Goal: Task Accomplishment & Management: Use online tool/utility

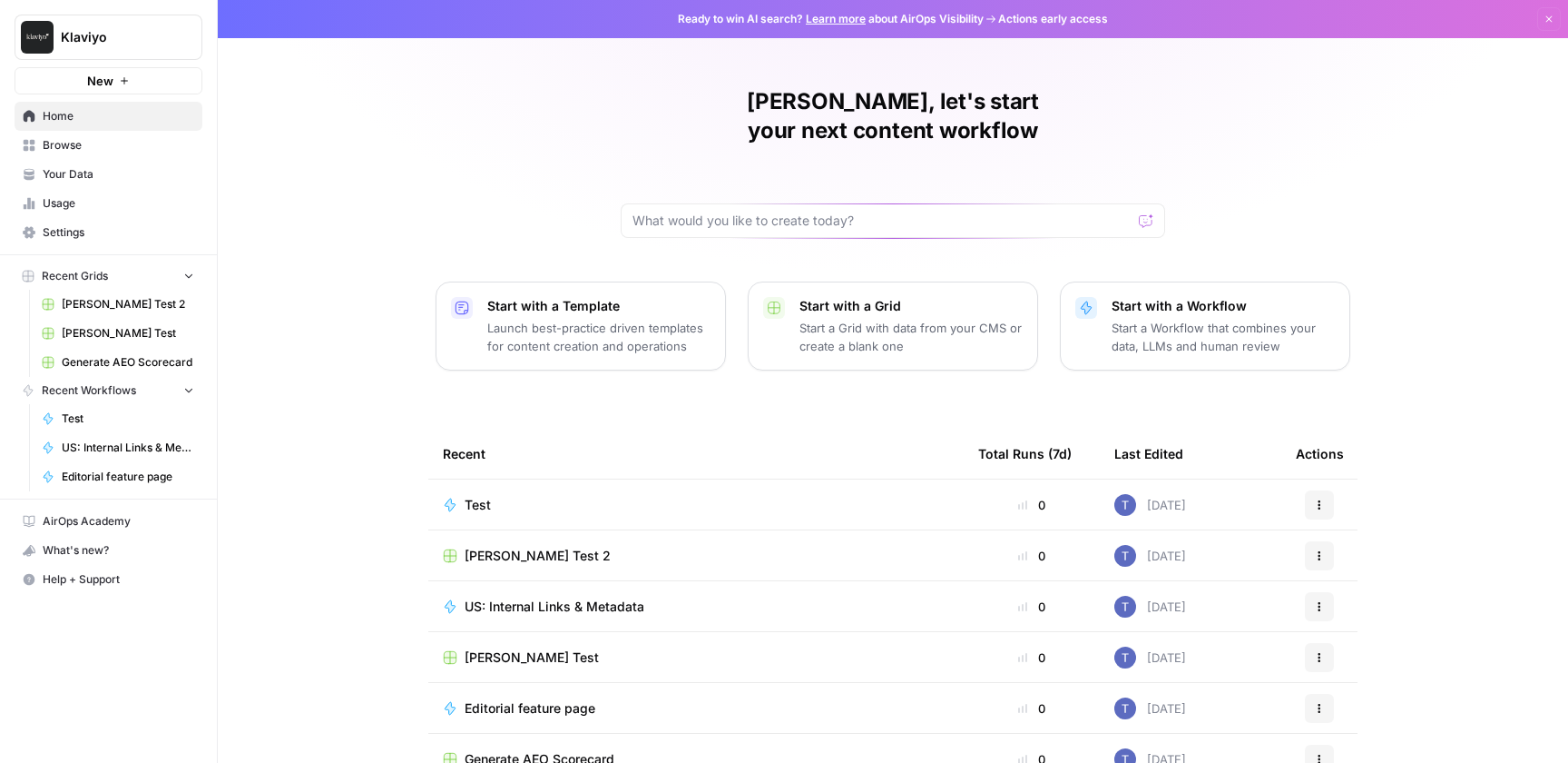
scroll to position [73, 0]
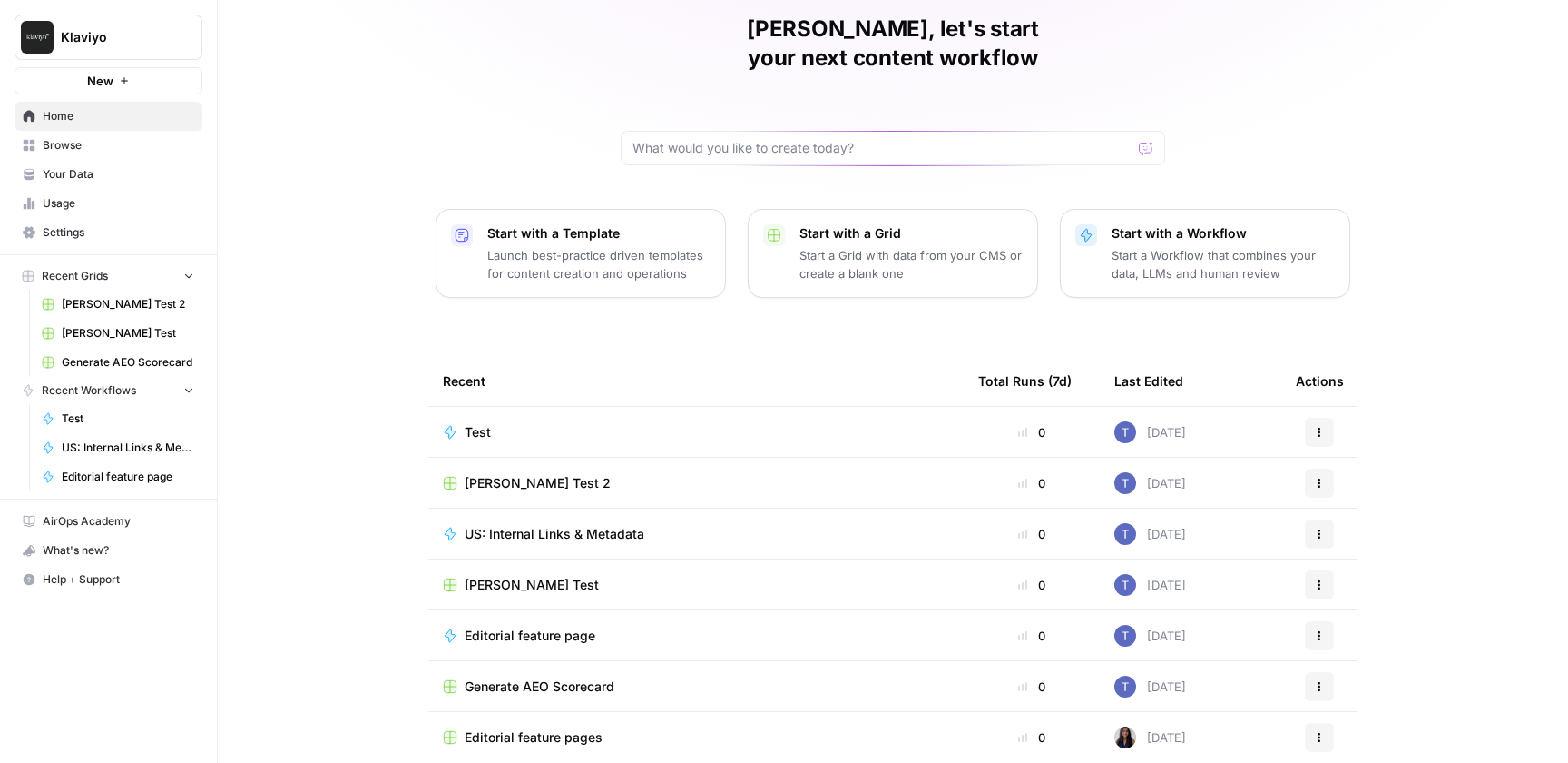
click at [550, 626] on span "Editorial feature page" at bounding box center [530, 636] width 131 height 19
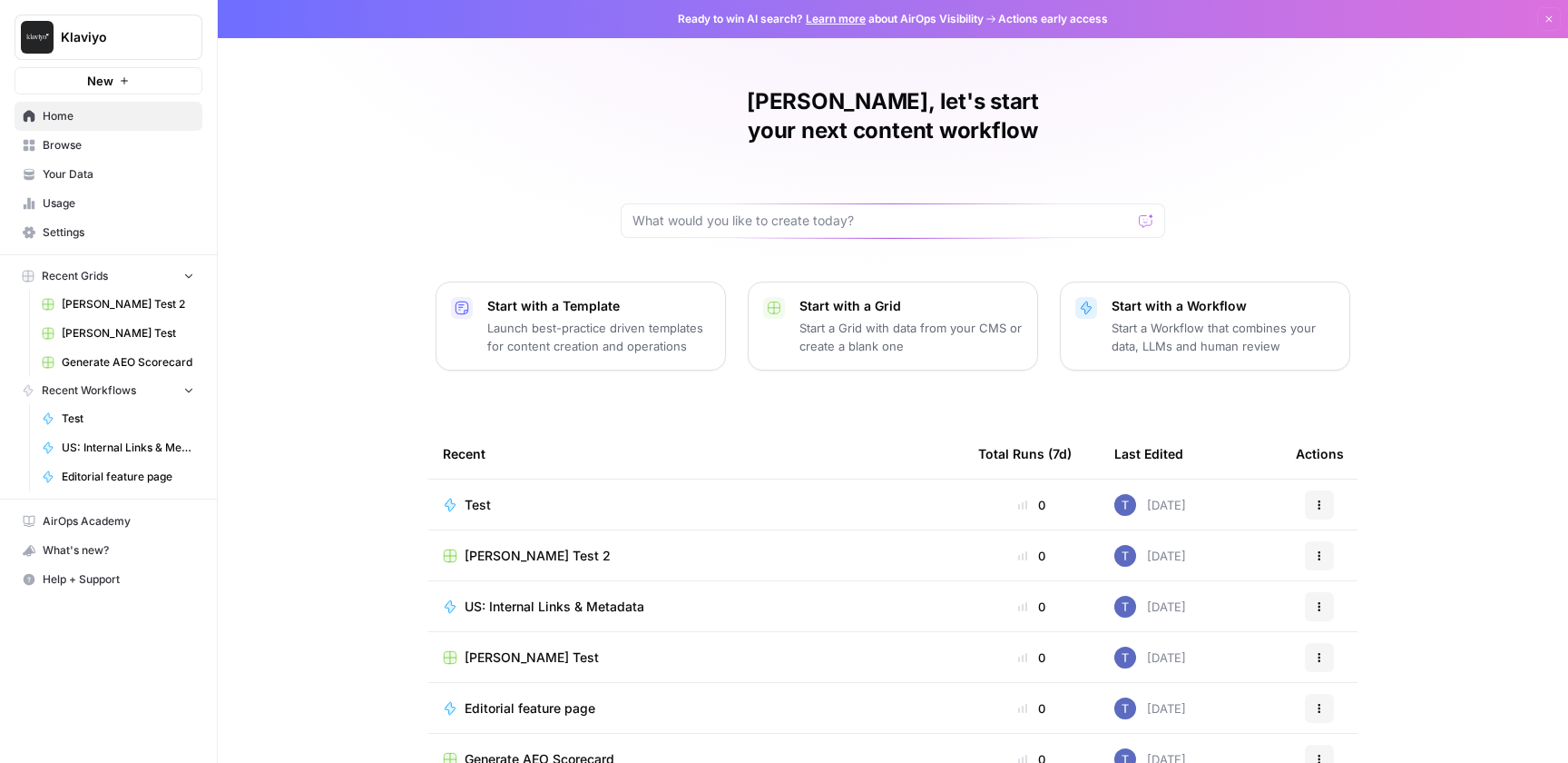
scroll to position [73, 0]
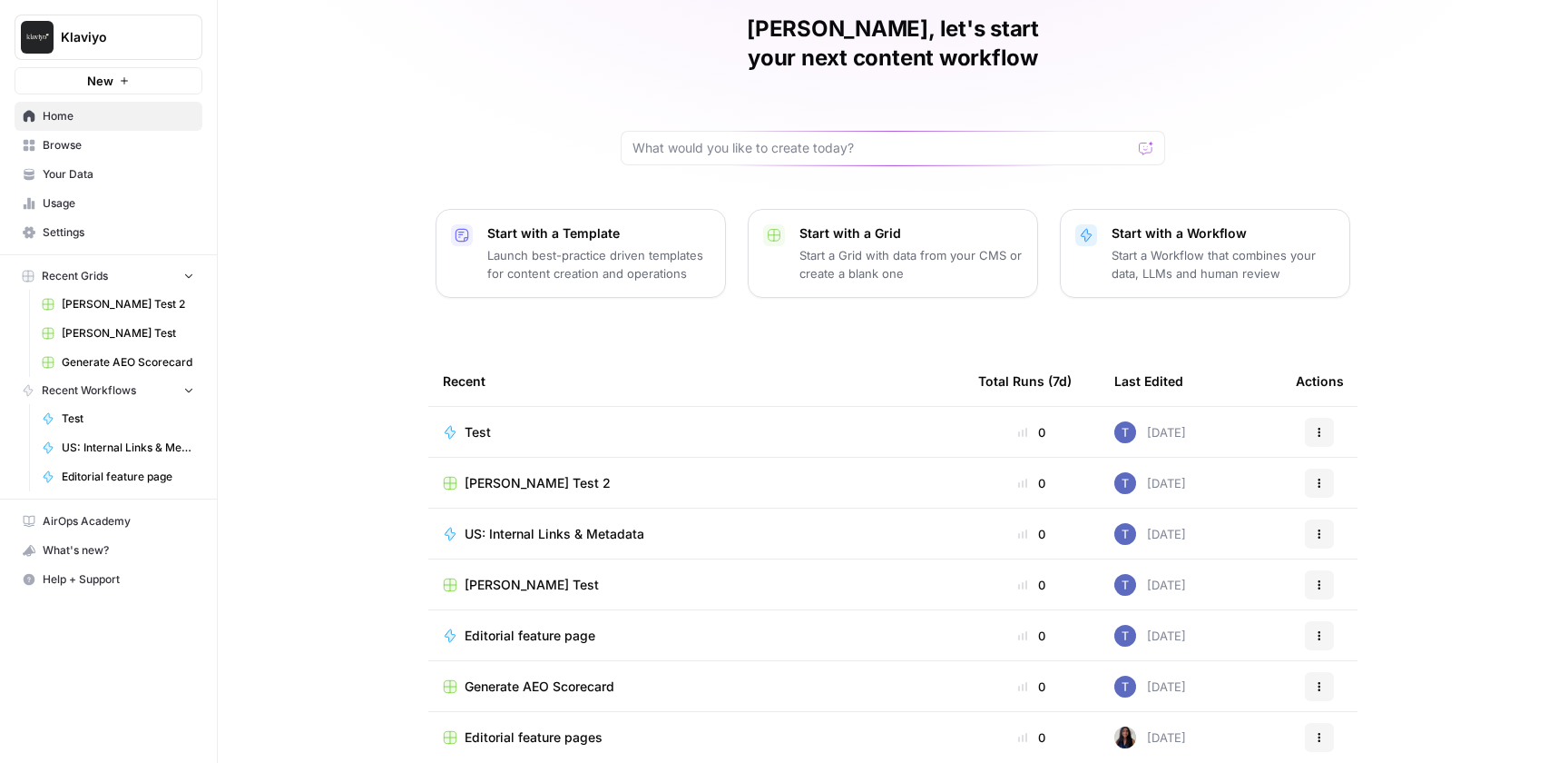
click at [565, 729] on span "Editorial feature pages" at bounding box center [534, 738] width 138 height 19
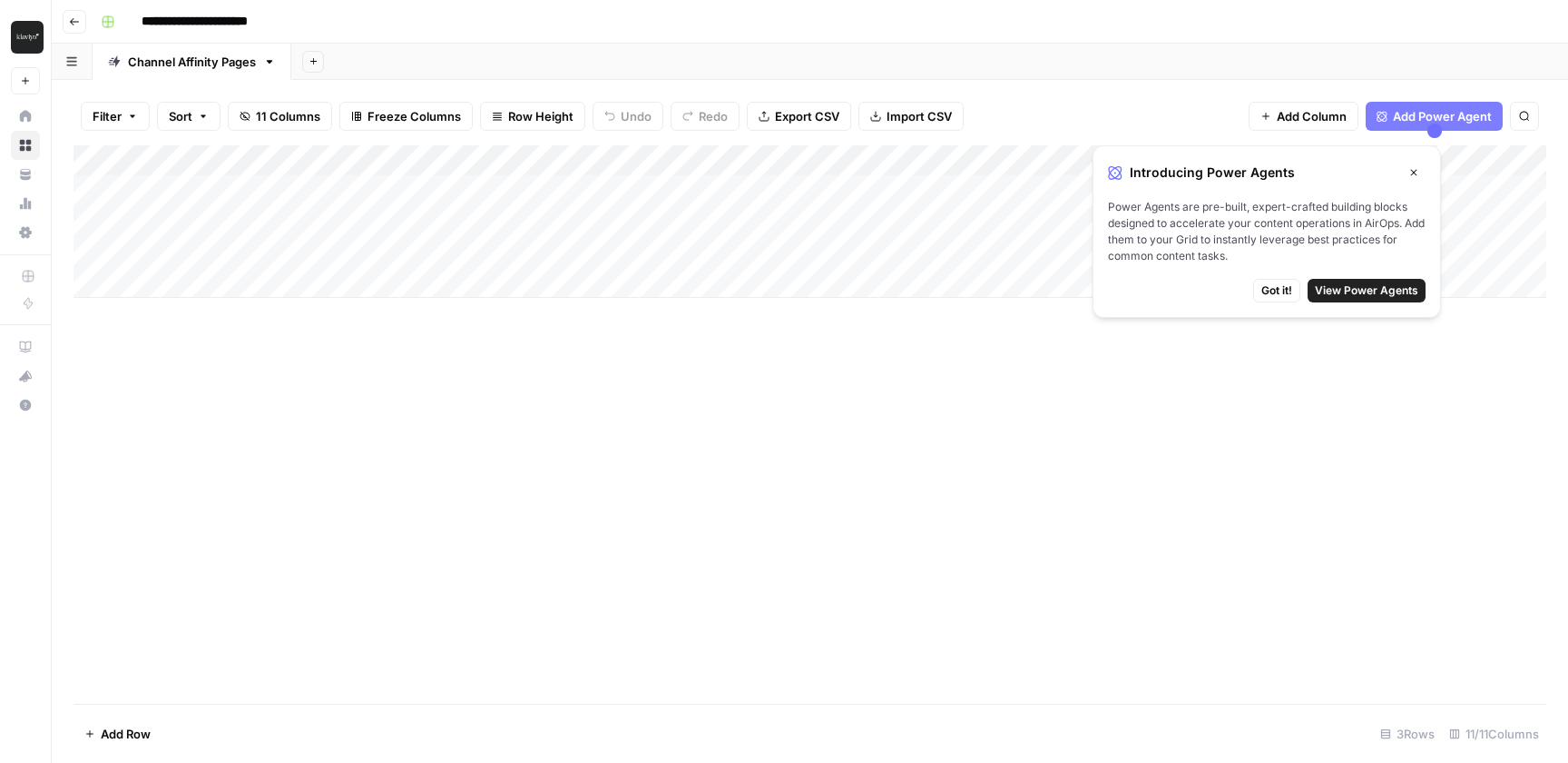
click at [1415, 168] on icon "button" at bounding box center [1415, 173] width 11 height 11
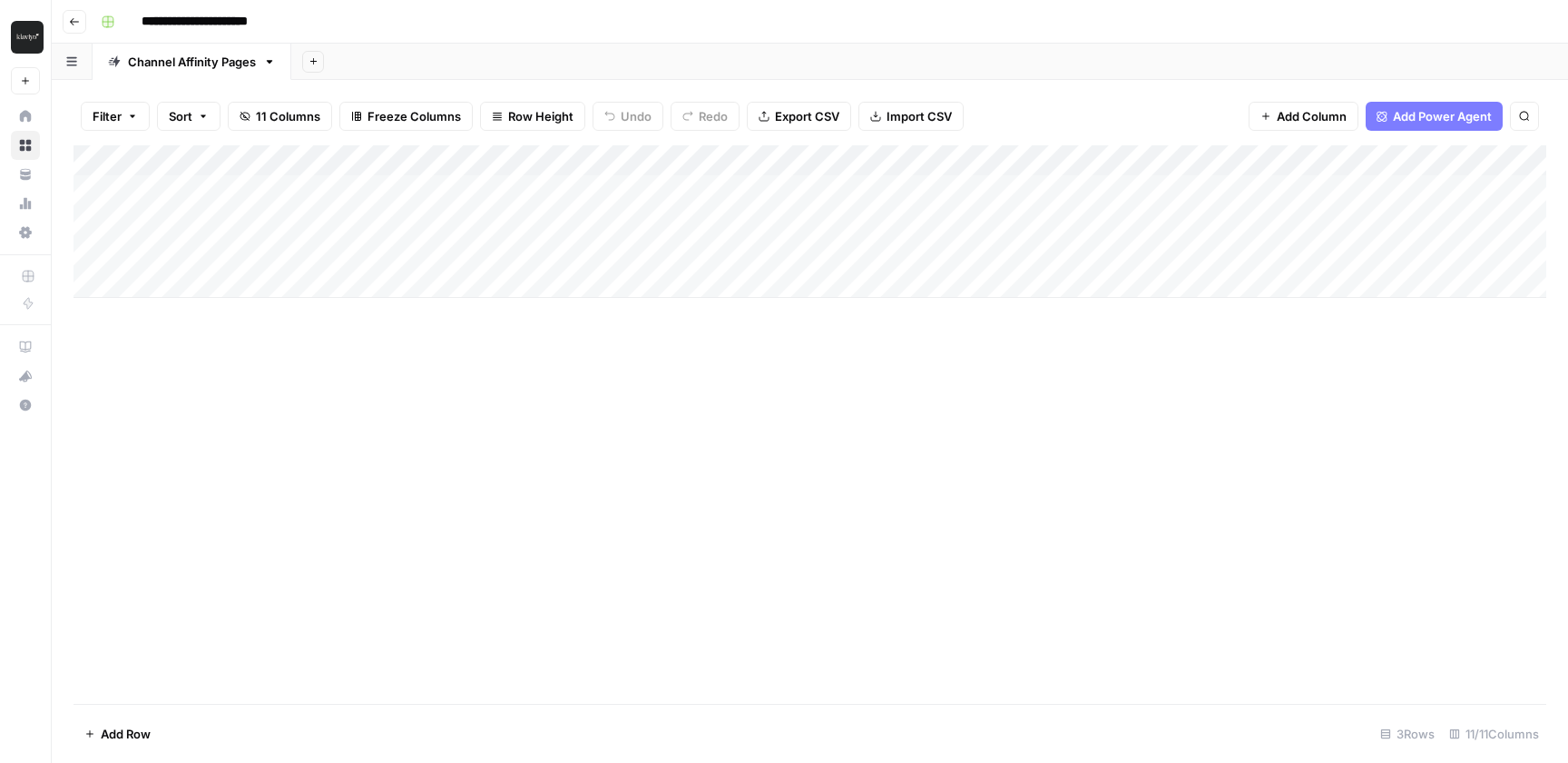
click at [804, 159] on div "Add Column" at bounding box center [810, 221] width 1473 height 153
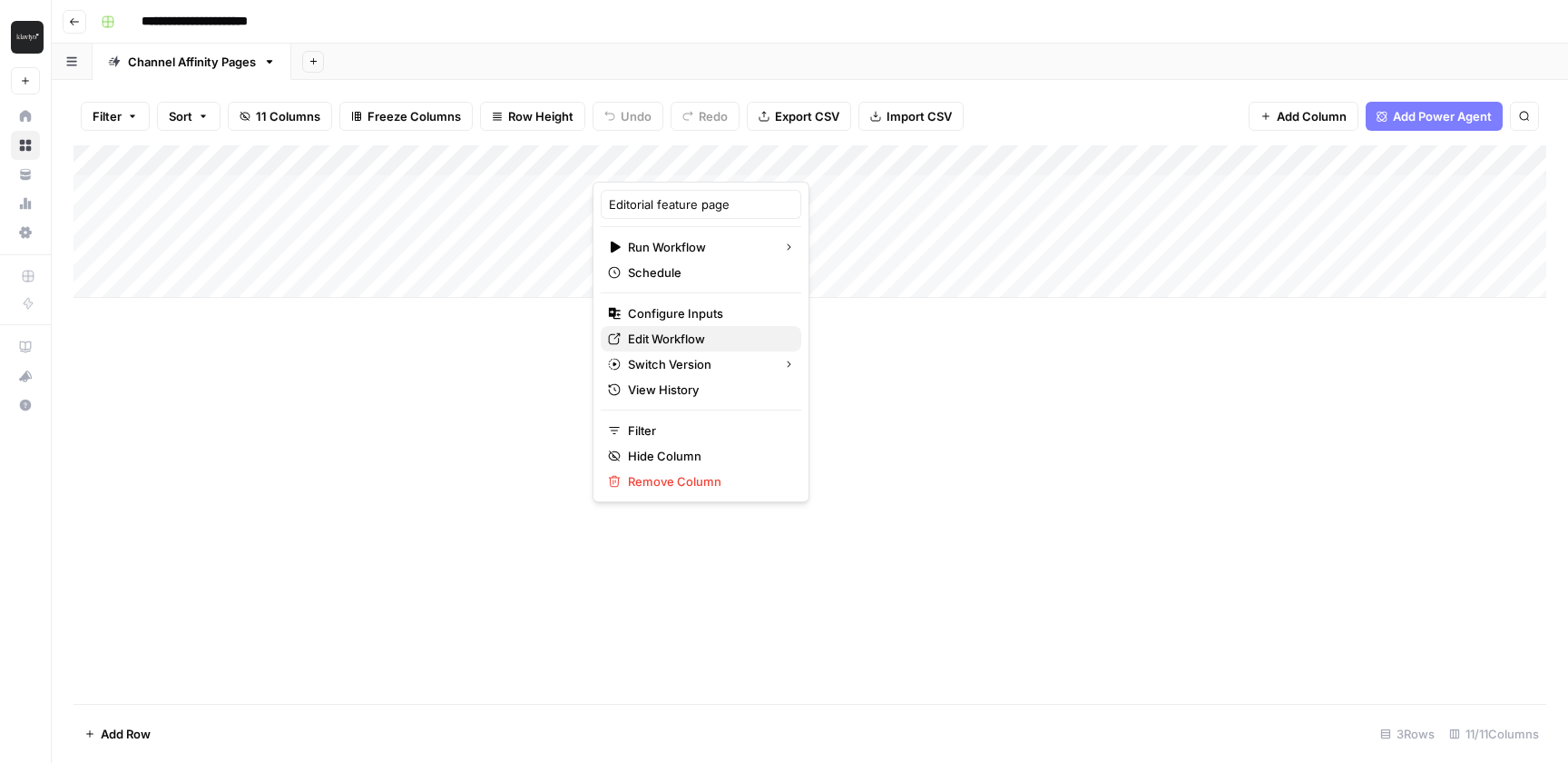
click at [680, 339] on span "Edit Workflow" at bounding box center [707, 339] width 159 height 19
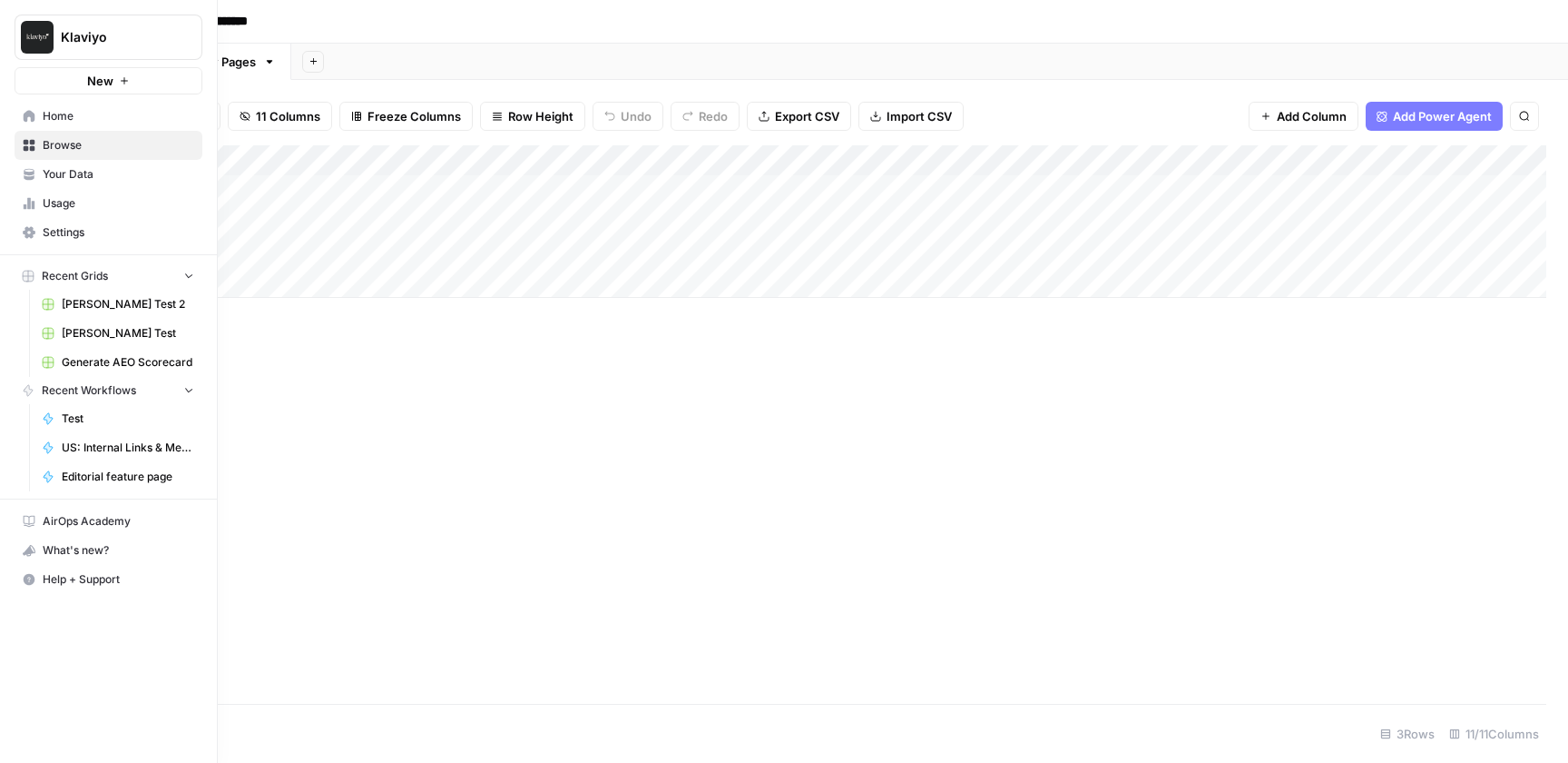
click at [27, 113] on icon at bounding box center [29, 115] width 12 height 12
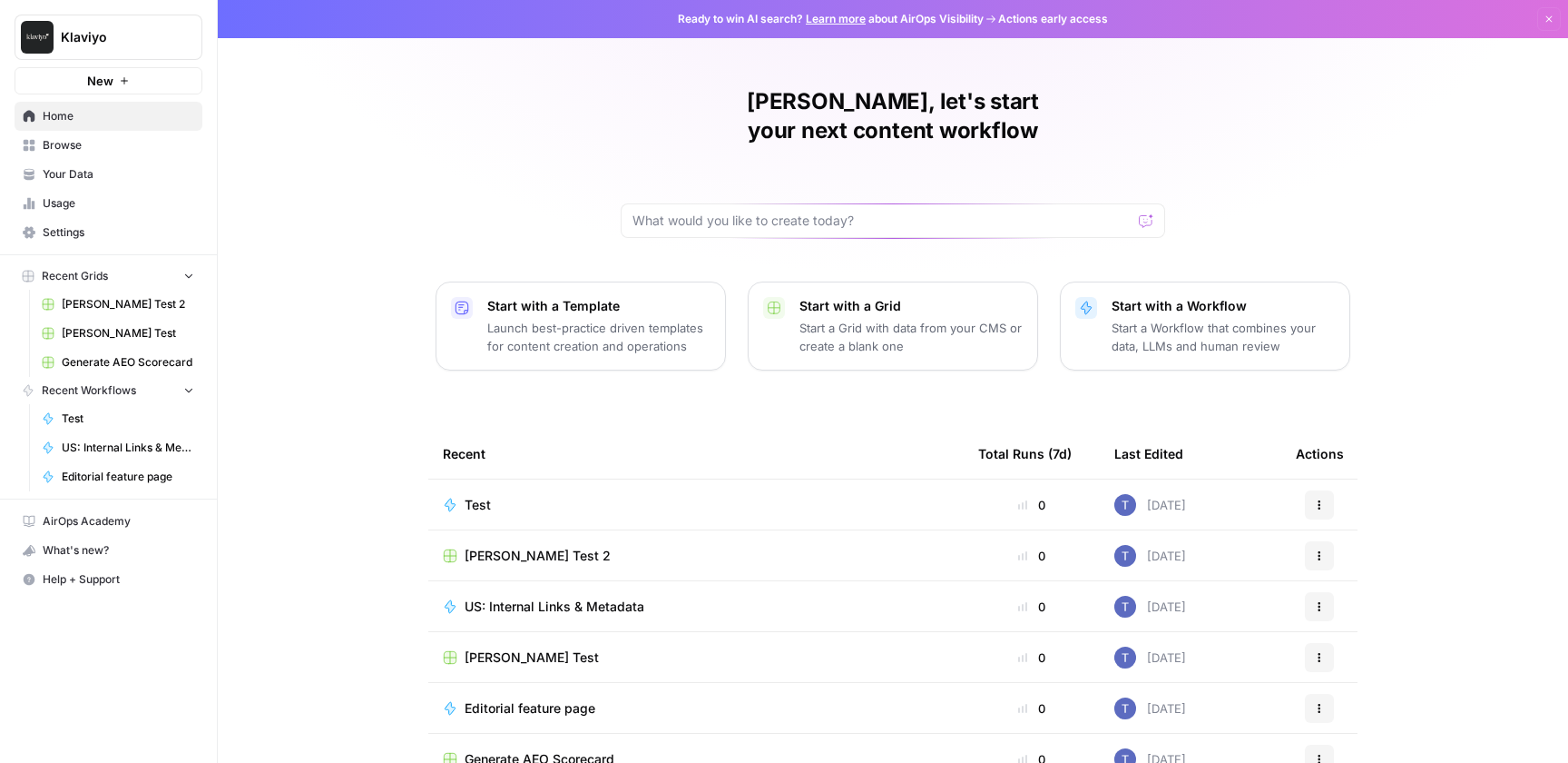
click at [629, 297] on p "Start with a Template" at bounding box center [599, 306] width 223 height 19
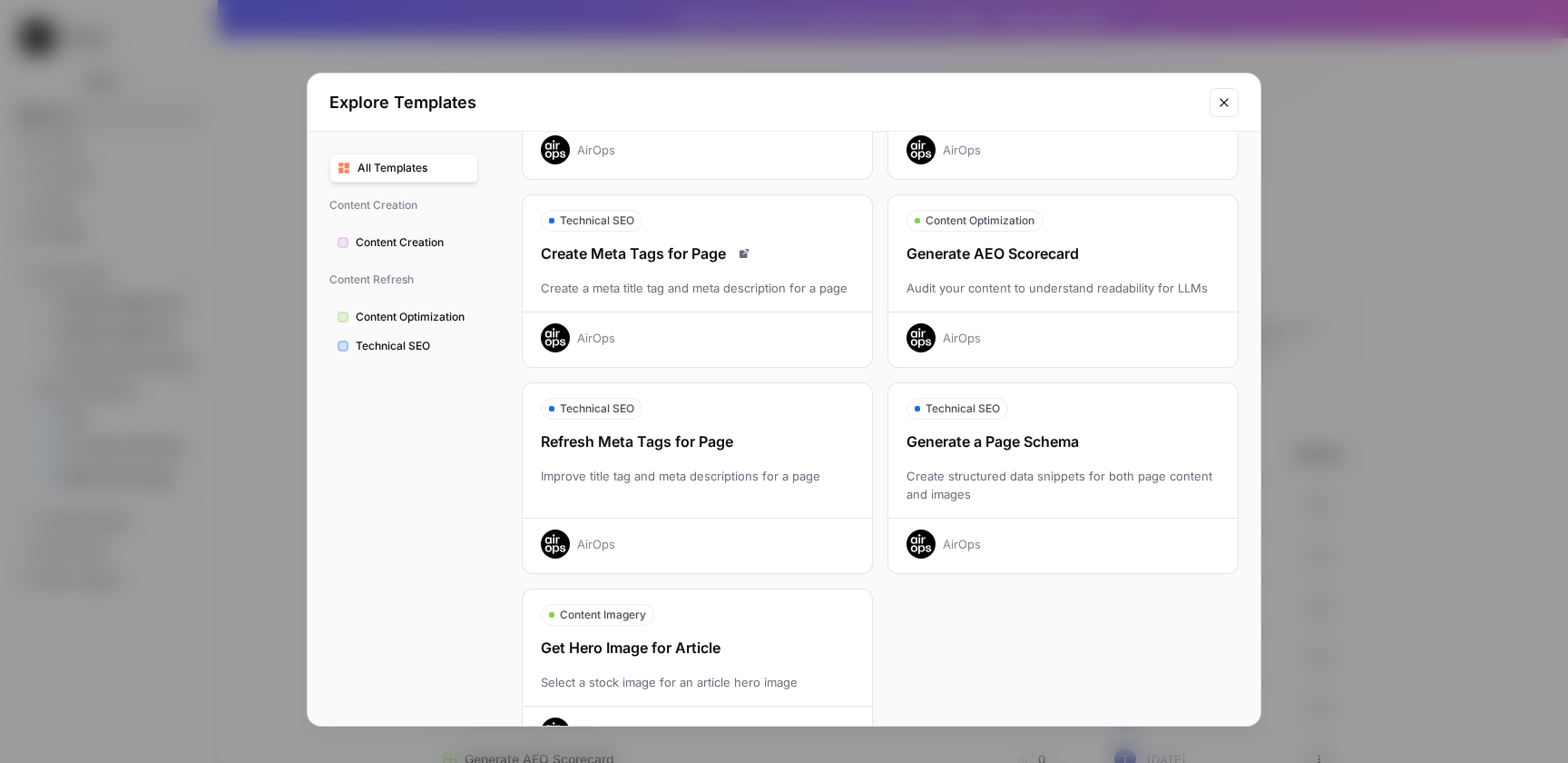
scroll to position [450, 0]
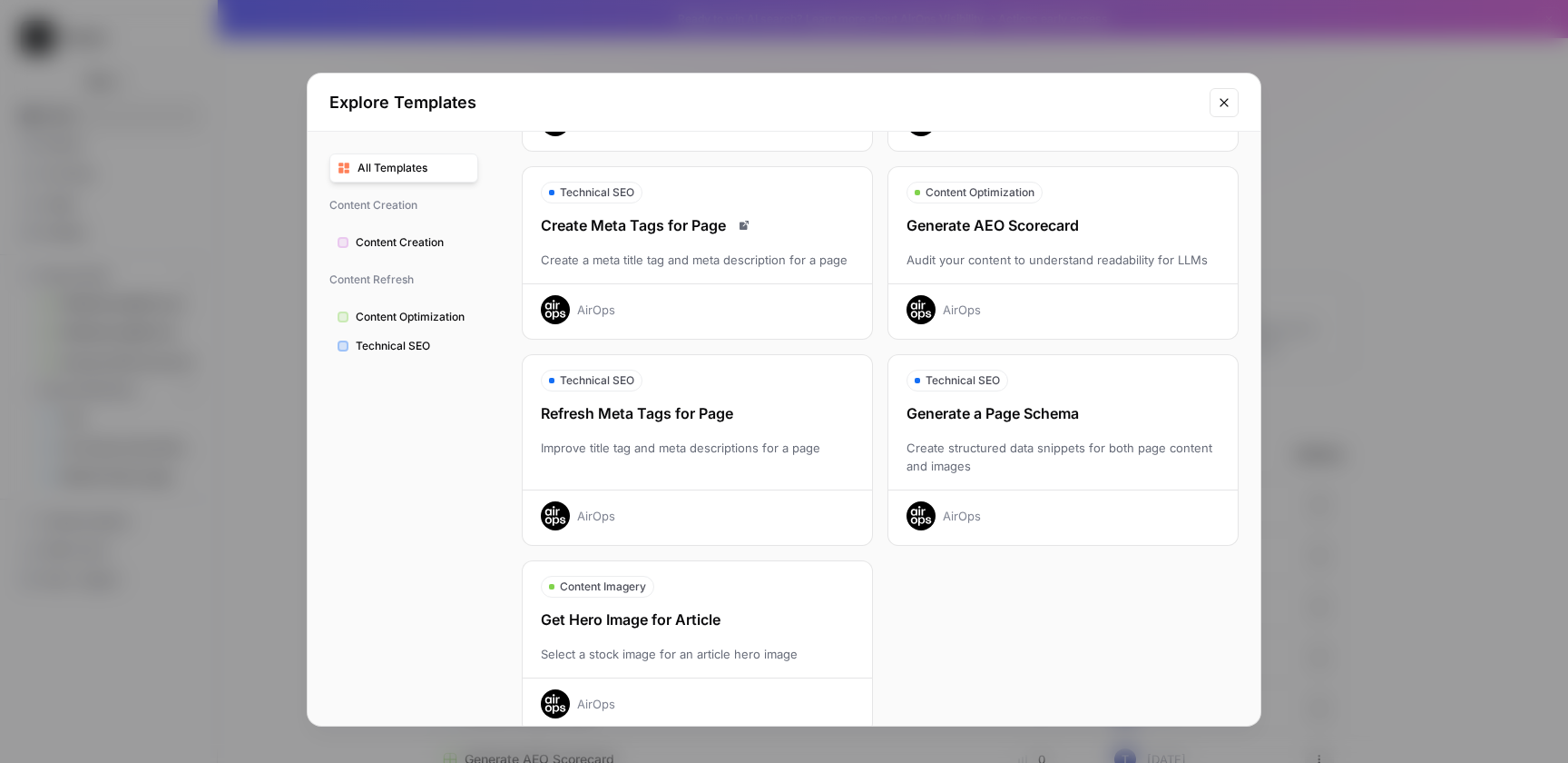
click at [1226, 99] on icon "Close modal" at bounding box center [1224, 101] width 8 height 8
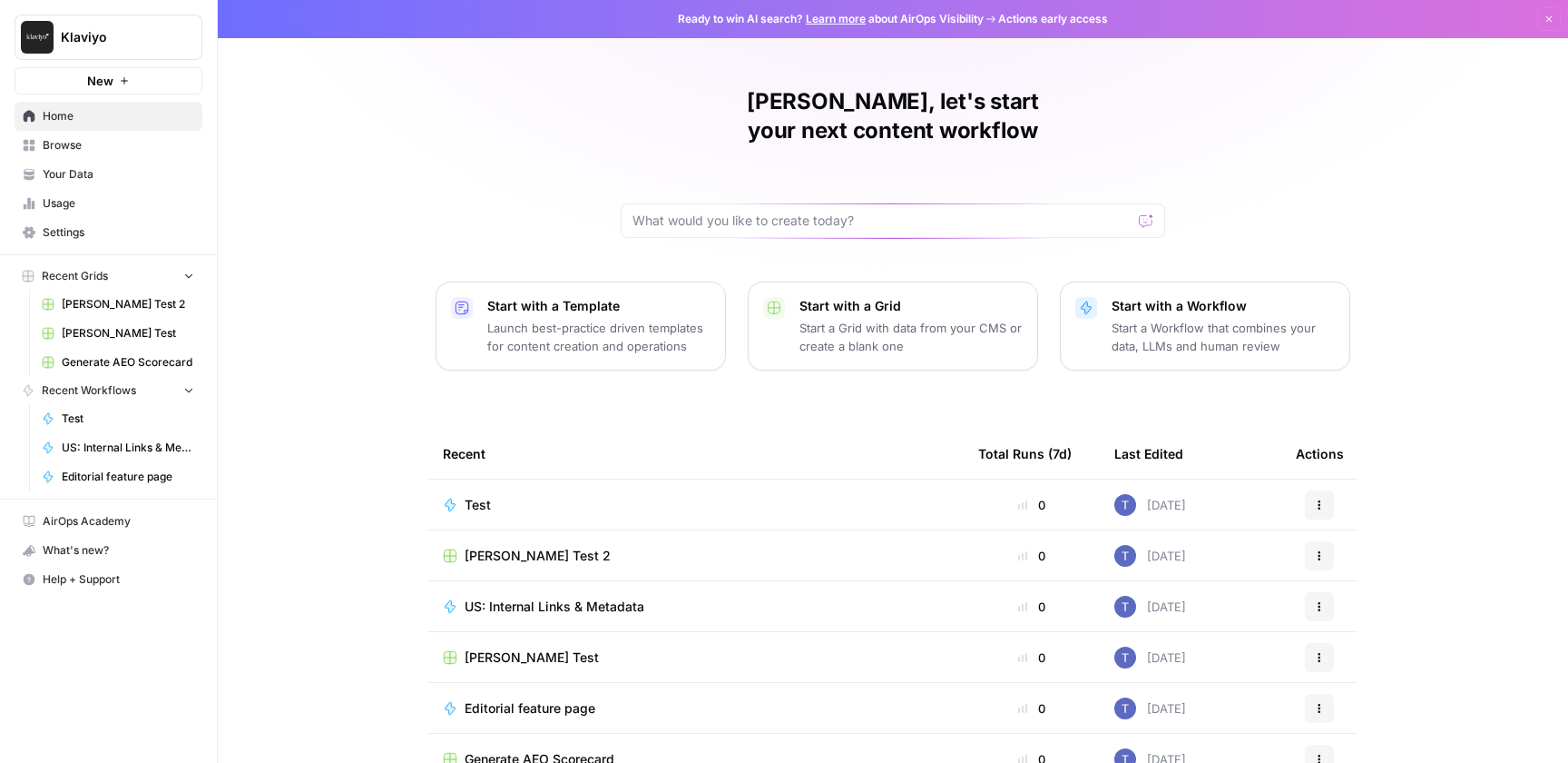
click at [1183, 319] on p "Start a Workflow that combines your data, LLMs and human review" at bounding box center [1223, 337] width 223 height 36
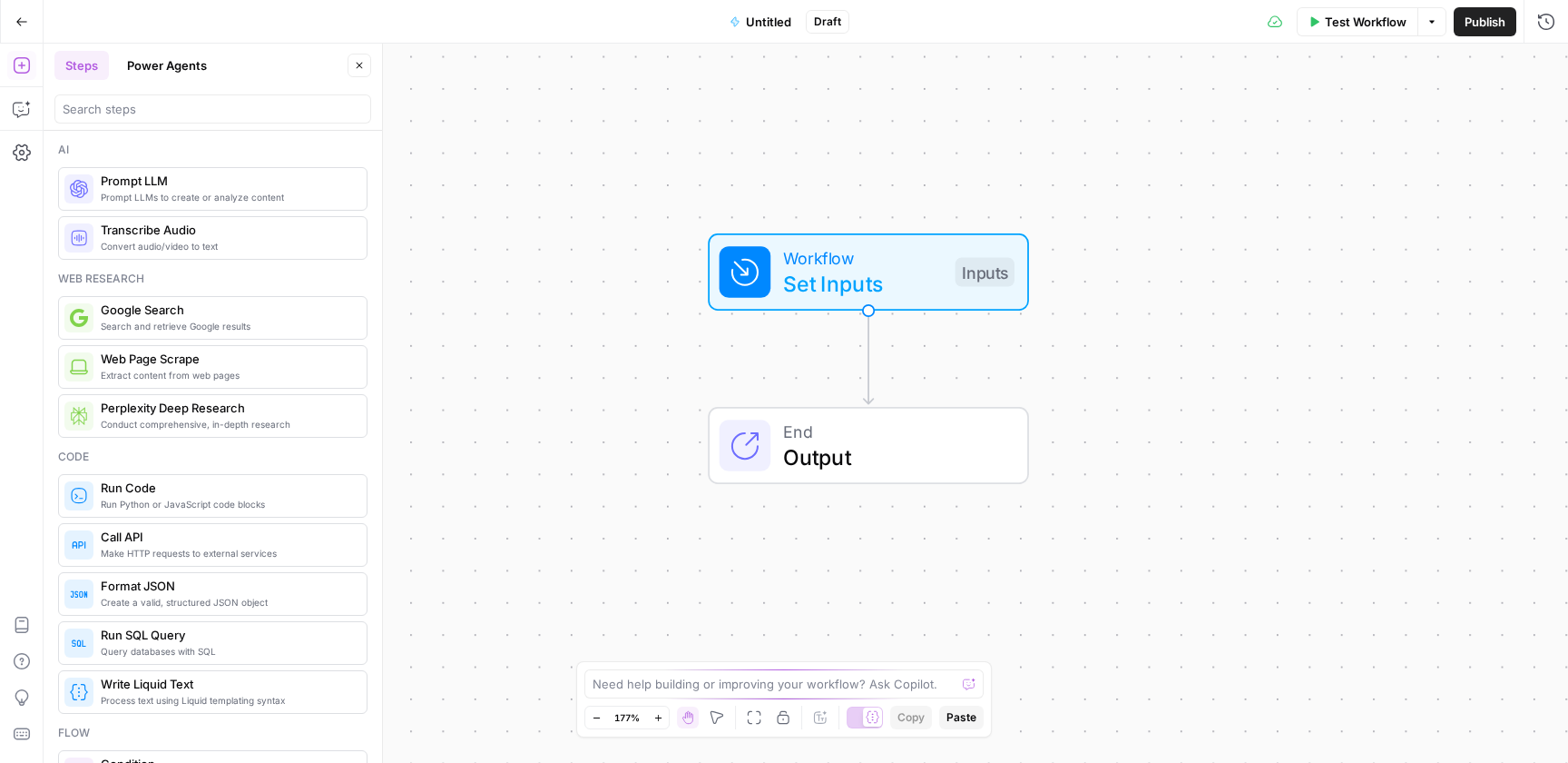
click at [369, 286] on div "Ai Prompt LLMs to create or analyze content Prompt LLM Convert audio/video to t…" at bounding box center [213, 447] width 339 height 632
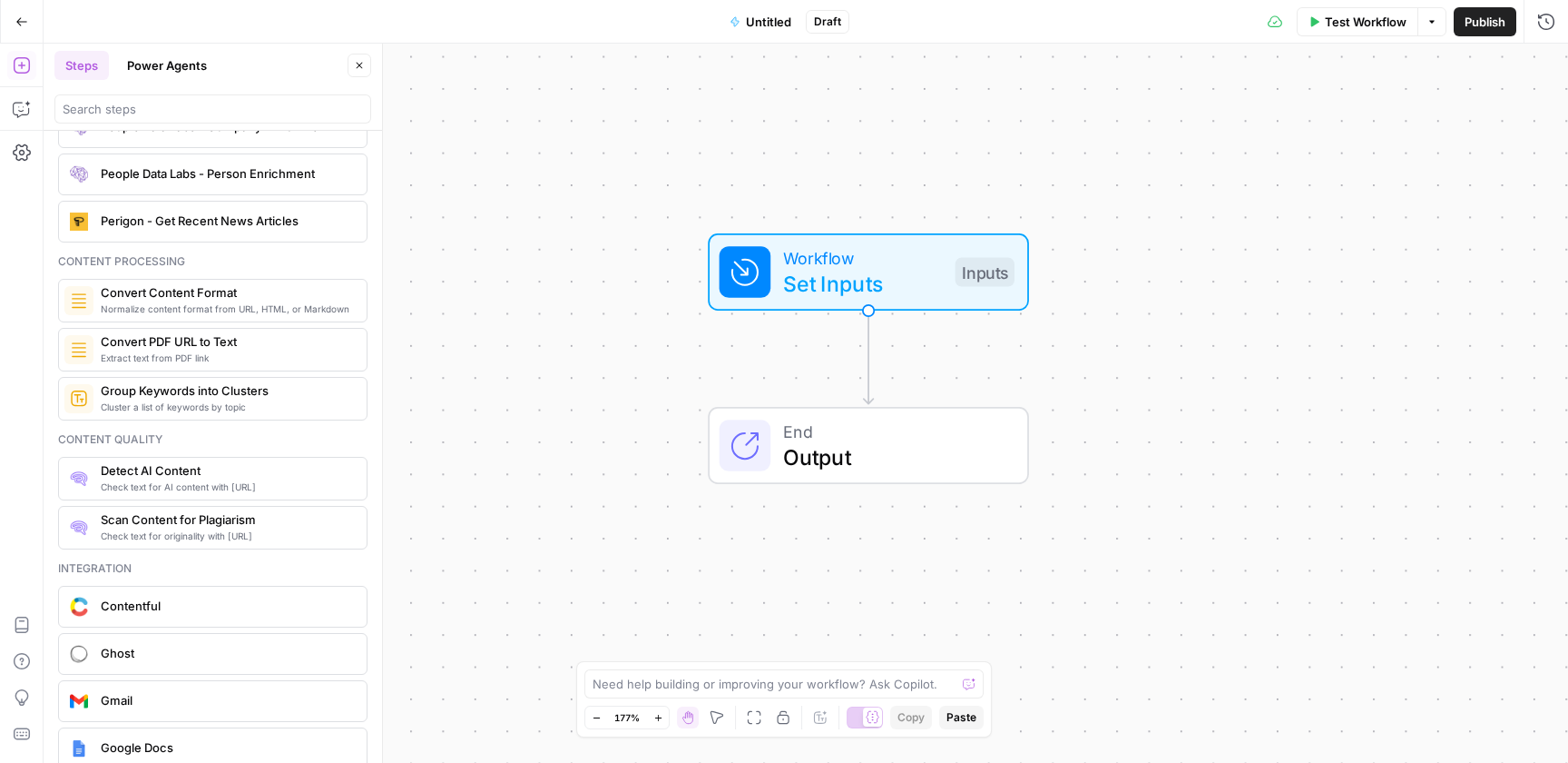
scroll to position [2778, 0]
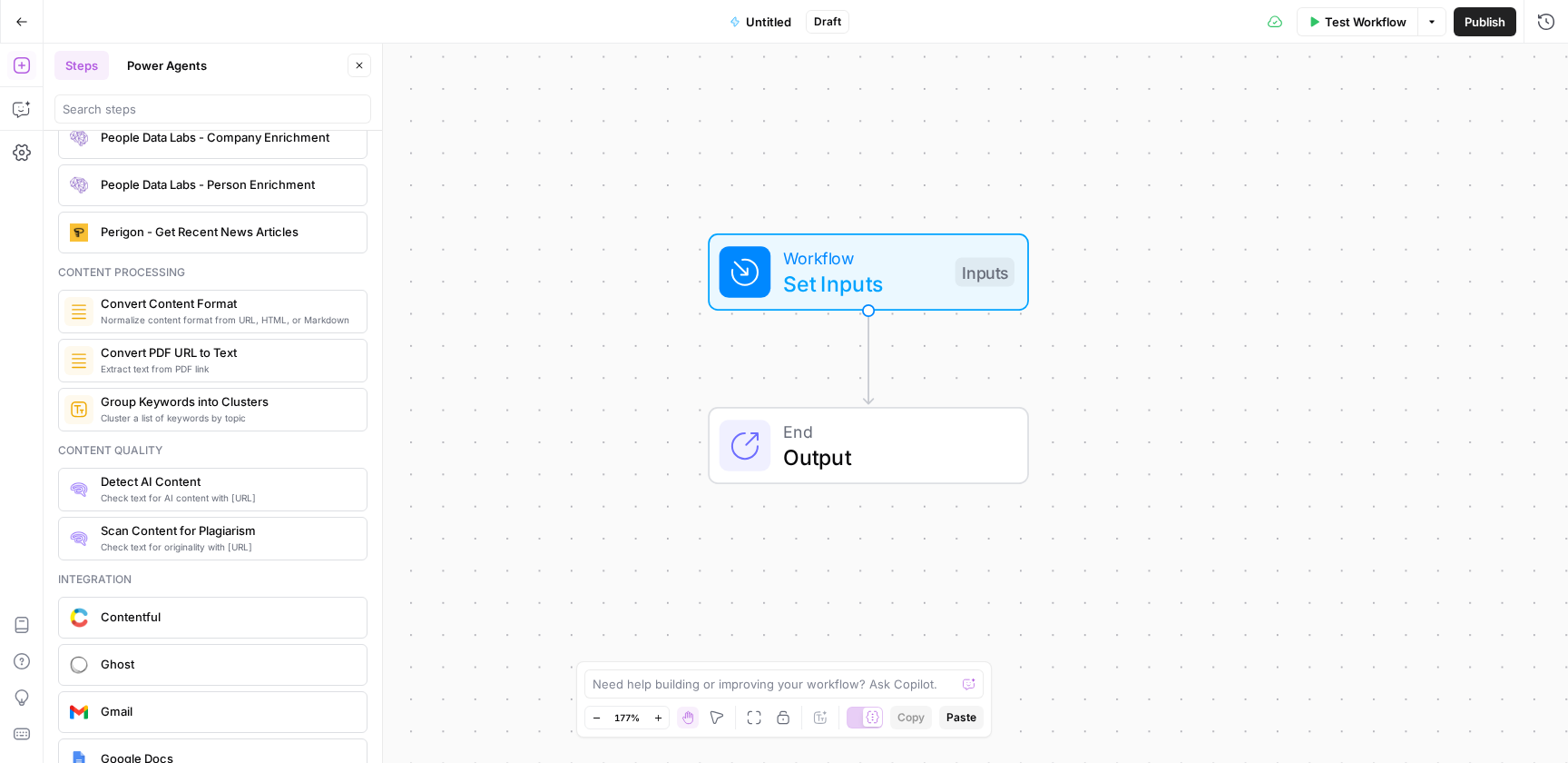
click at [21, 30] on button "Go Back" at bounding box center [21, 21] width 33 height 33
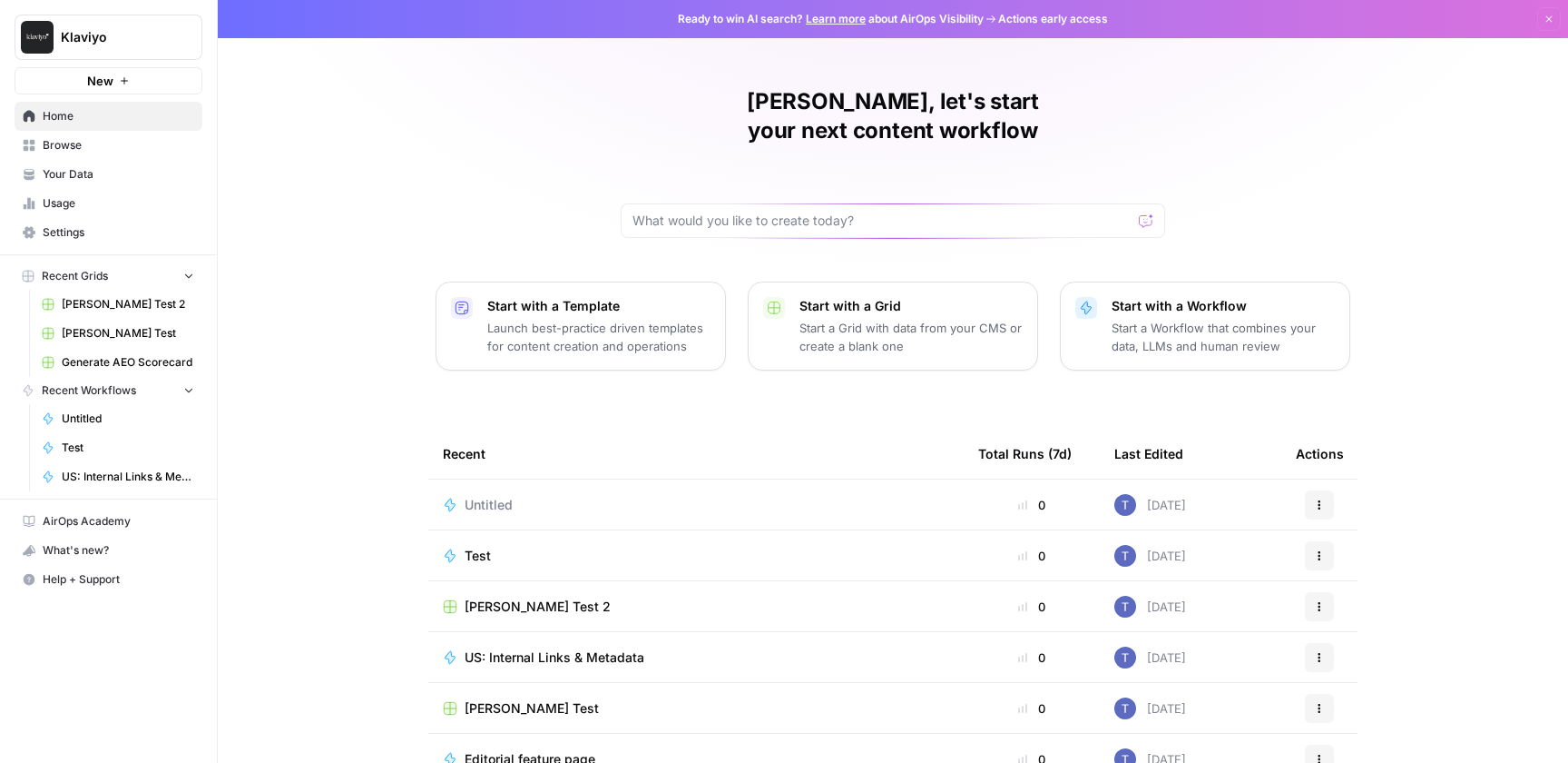
click at [58, 167] on span "Your Data" at bounding box center [118, 175] width 152 height 17
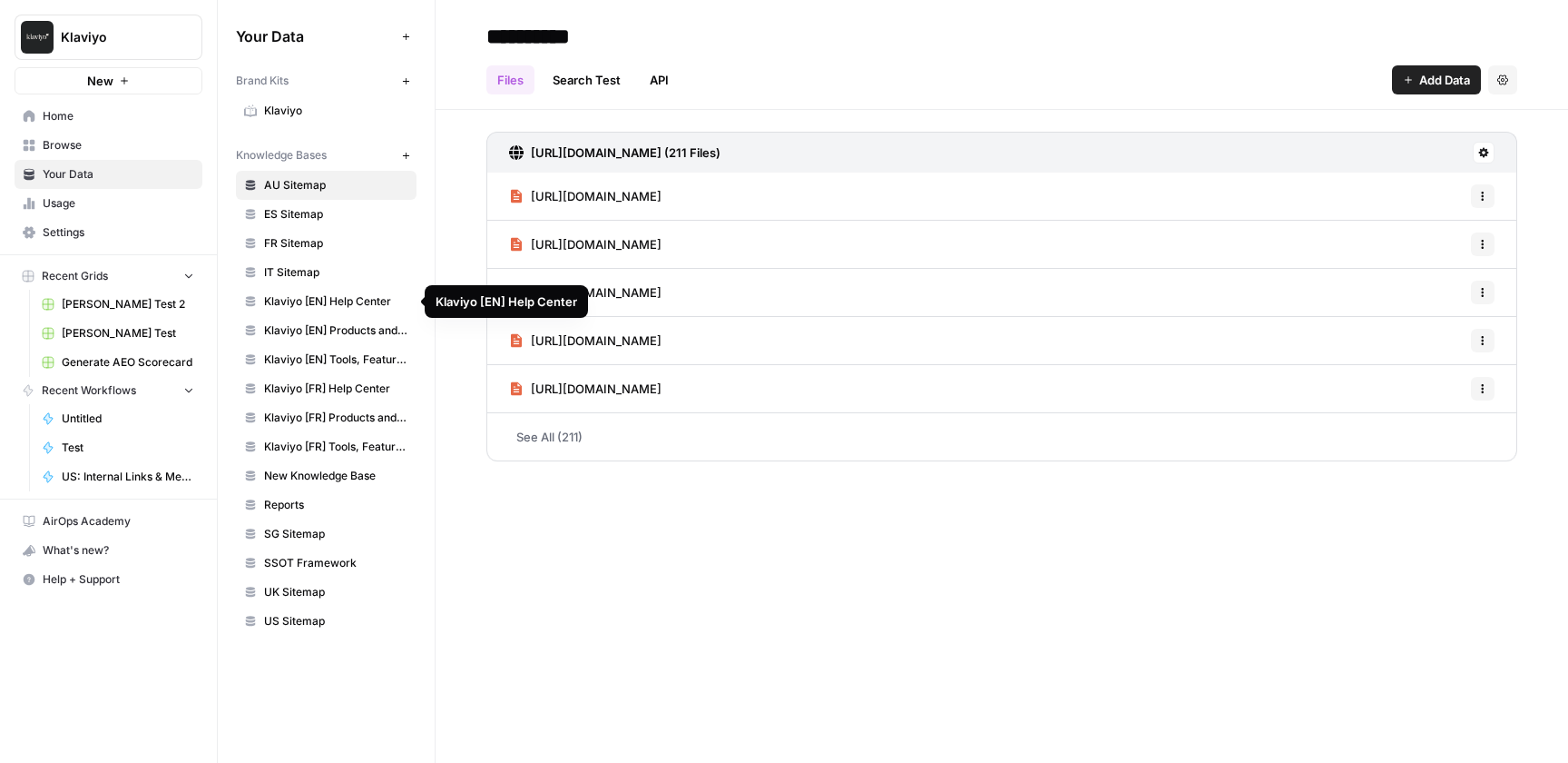
click at [384, 300] on span "Klaviyo [EN] Help Center" at bounding box center [336, 301] width 144 height 17
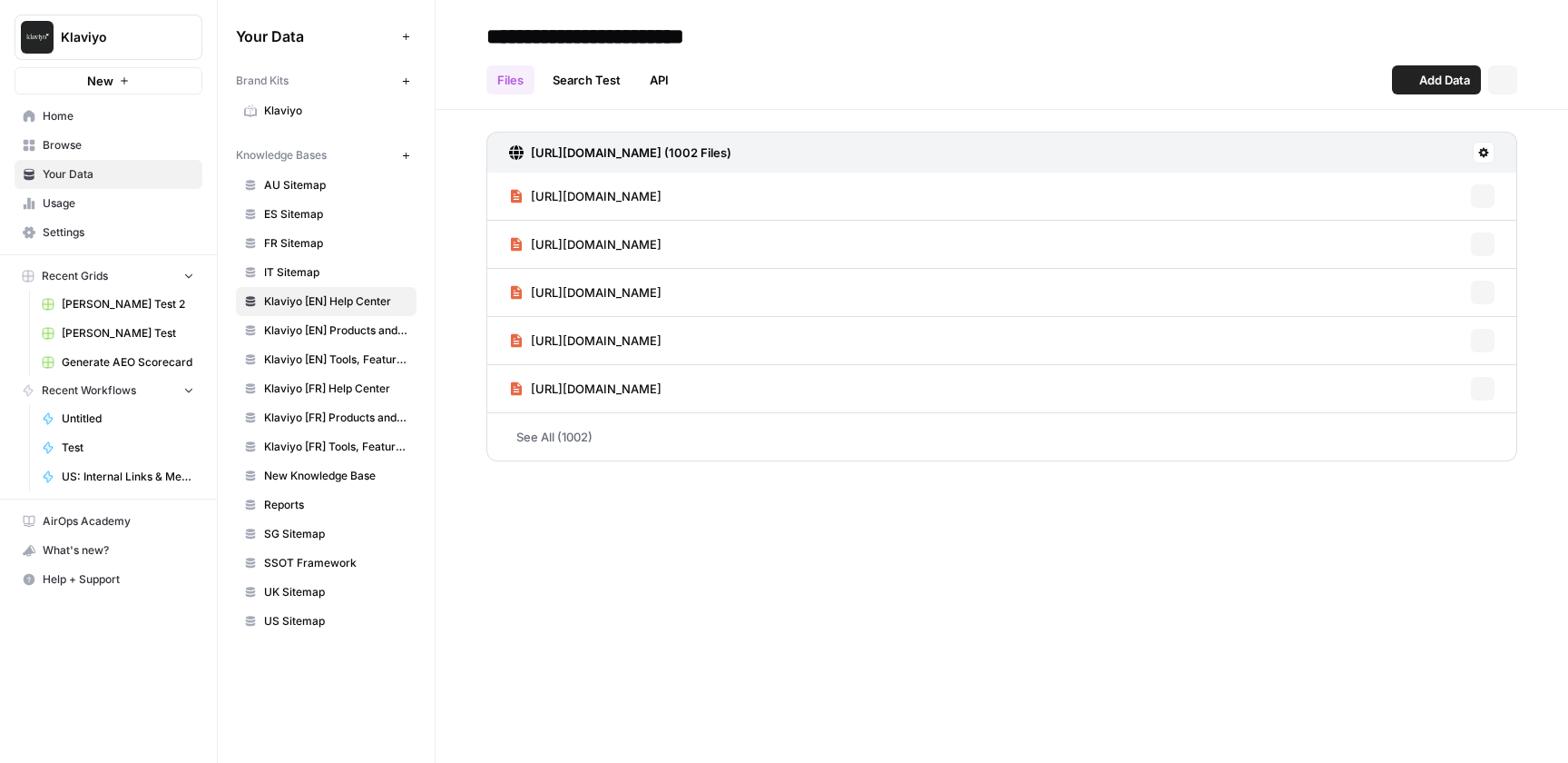
click at [373, 333] on span "Klaviyo [EN] Products and Solutions" at bounding box center [336, 330] width 144 height 17
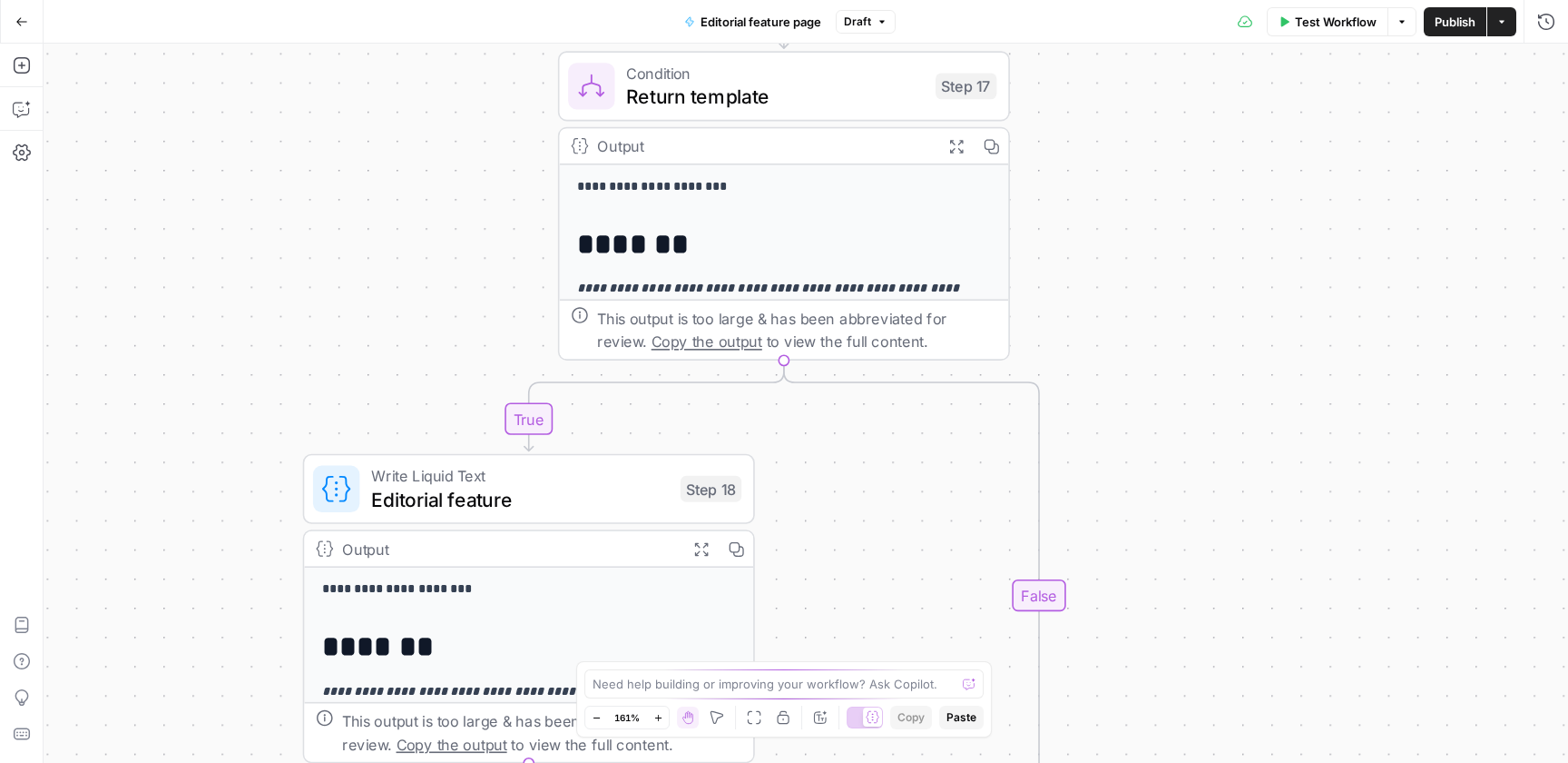
drag, startPoint x: 1107, startPoint y: 133, endPoint x: 1101, endPoint y: 382, distance: 249.1
click at [1106, 389] on div "**********" at bounding box center [806, 403] width 1525 height 719
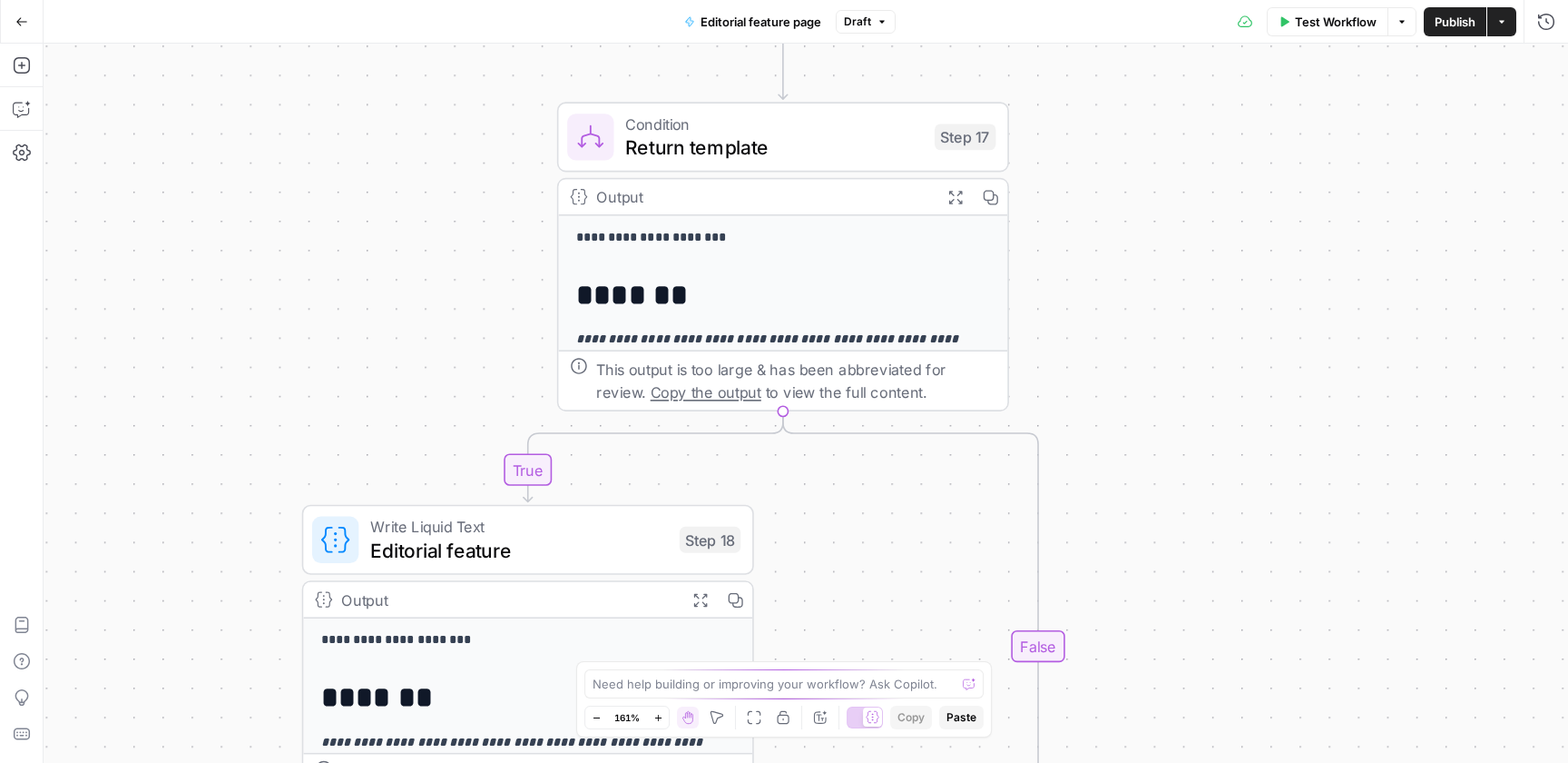
drag, startPoint x: 1087, startPoint y: 252, endPoint x: 1146, endPoint y: 601, distance: 354.0
click at [1146, 601] on div "**********" at bounding box center [806, 403] width 1525 height 719
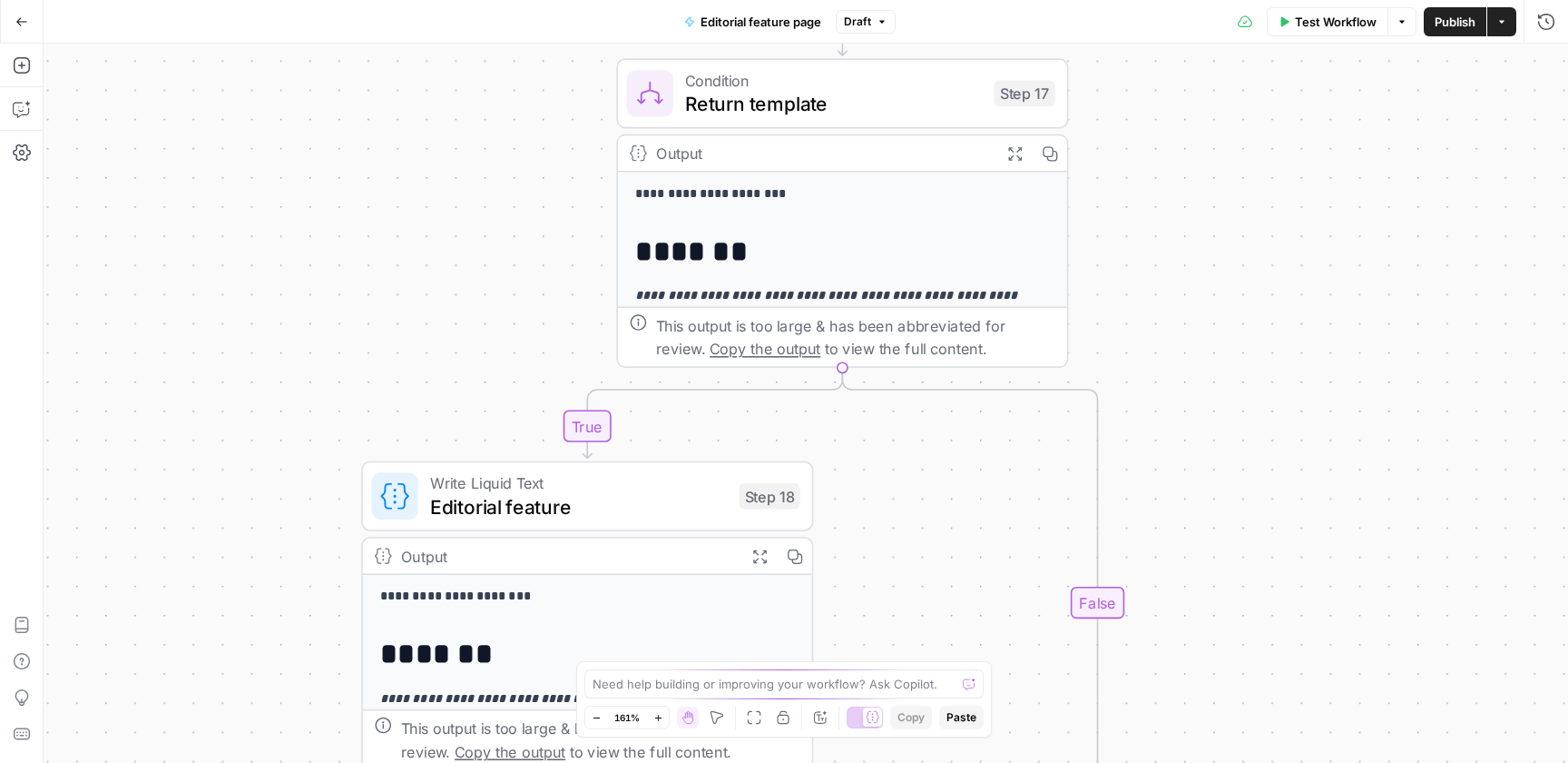
drag, startPoint x: 1169, startPoint y: 463, endPoint x: 1170, endPoint y: 266, distance: 197.0
click at [1170, 266] on div "**********" at bounding box center [806, 403] width 1525 height 719
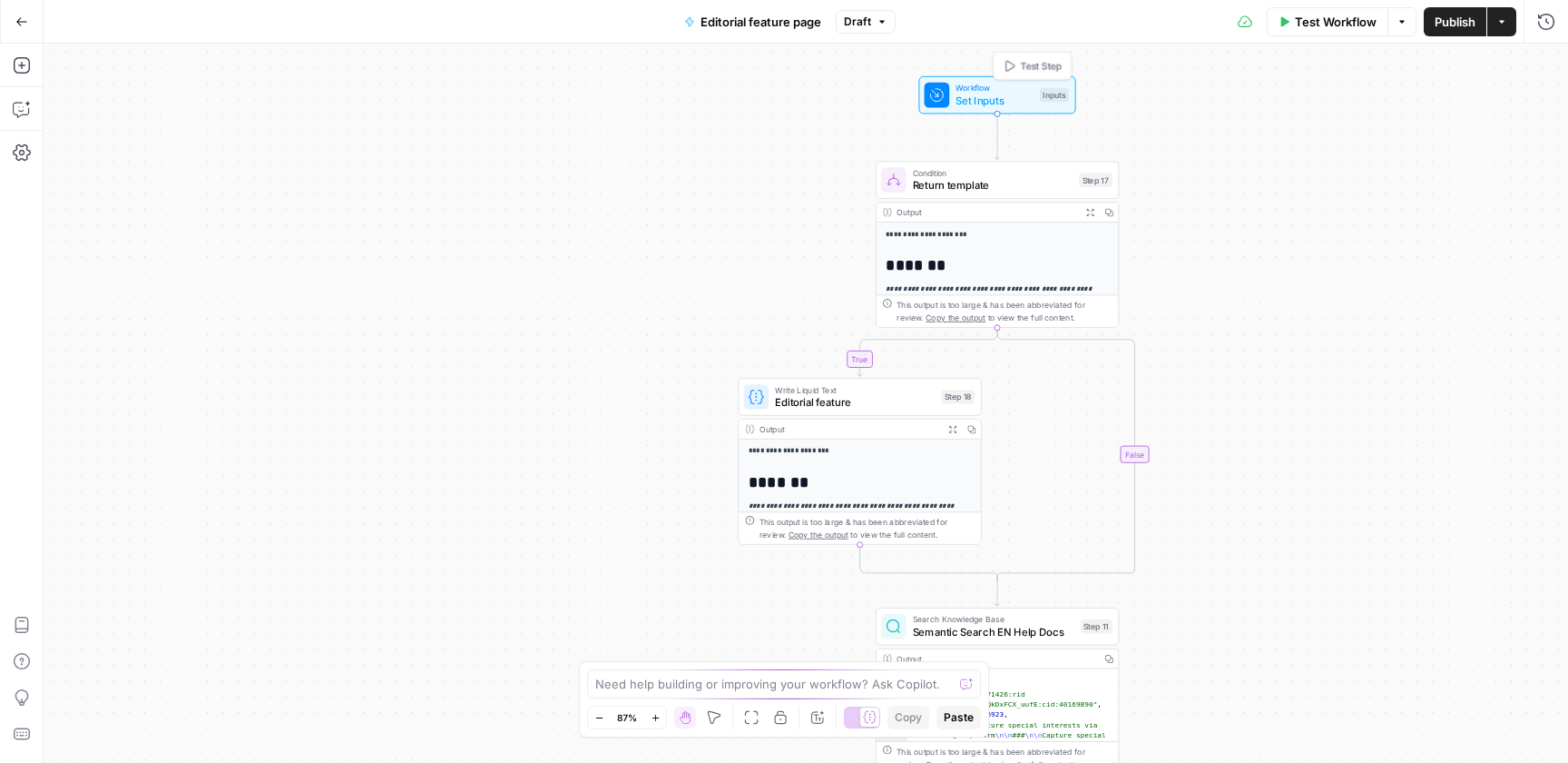
click at [998, 87] on span "Workflow" at bounding box center [995, 88] width 78 height 13
click at [1328, 141] on Kit "Brand Kit" at bounding box center [1397, 146] width 289 height 19
click at [1314, 143] on Kit "Brand Kit" at bounding box center [1397, 146] width 289 height 19
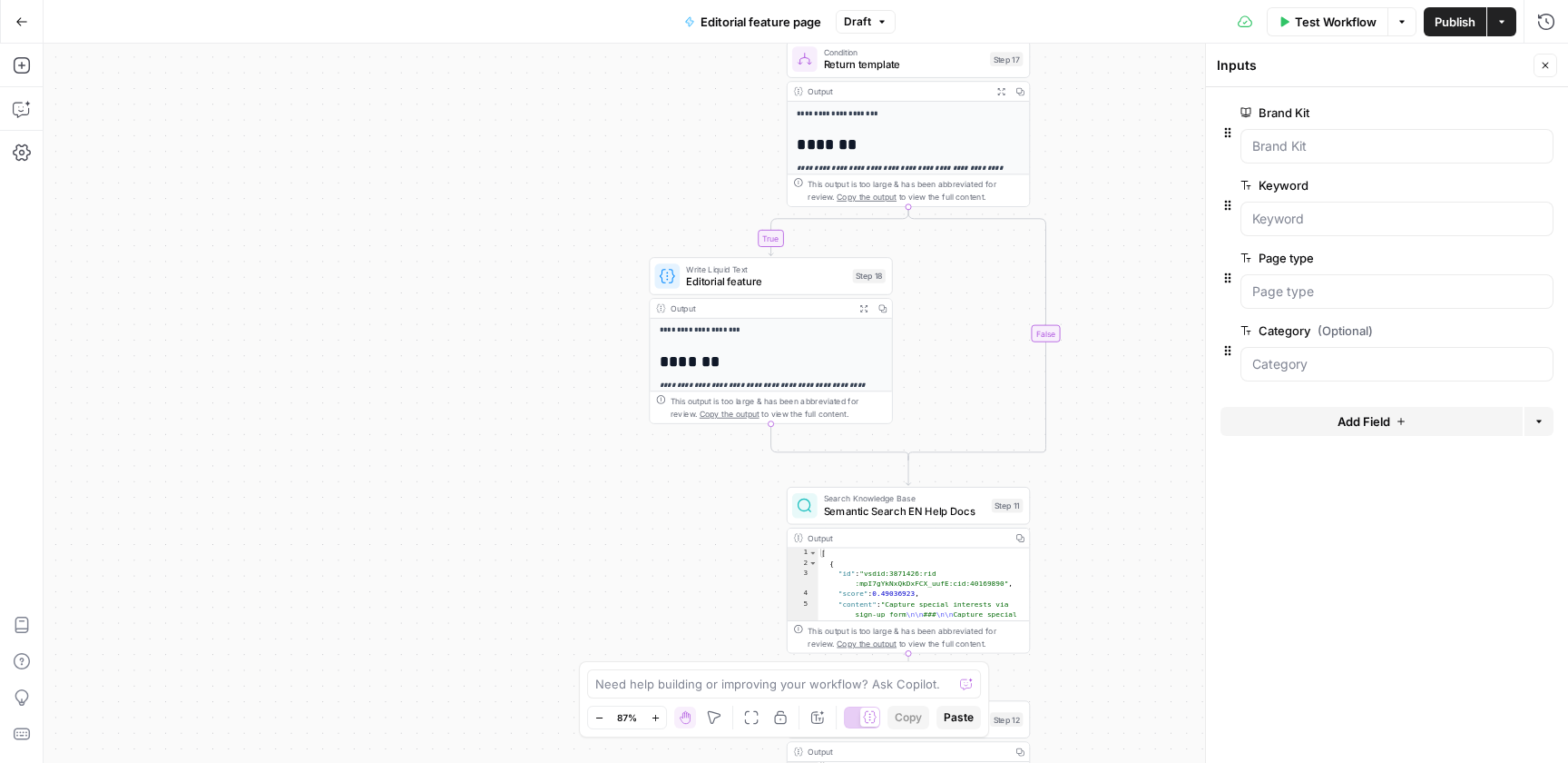
drag, startPoint x: 1161, startPoint y: 320, endPoint x: 1072, endPoint y: 198, distance: 151.0
click at [1072, 198] on div "**********" at bounding box center [806, 403] width 1525 height 719
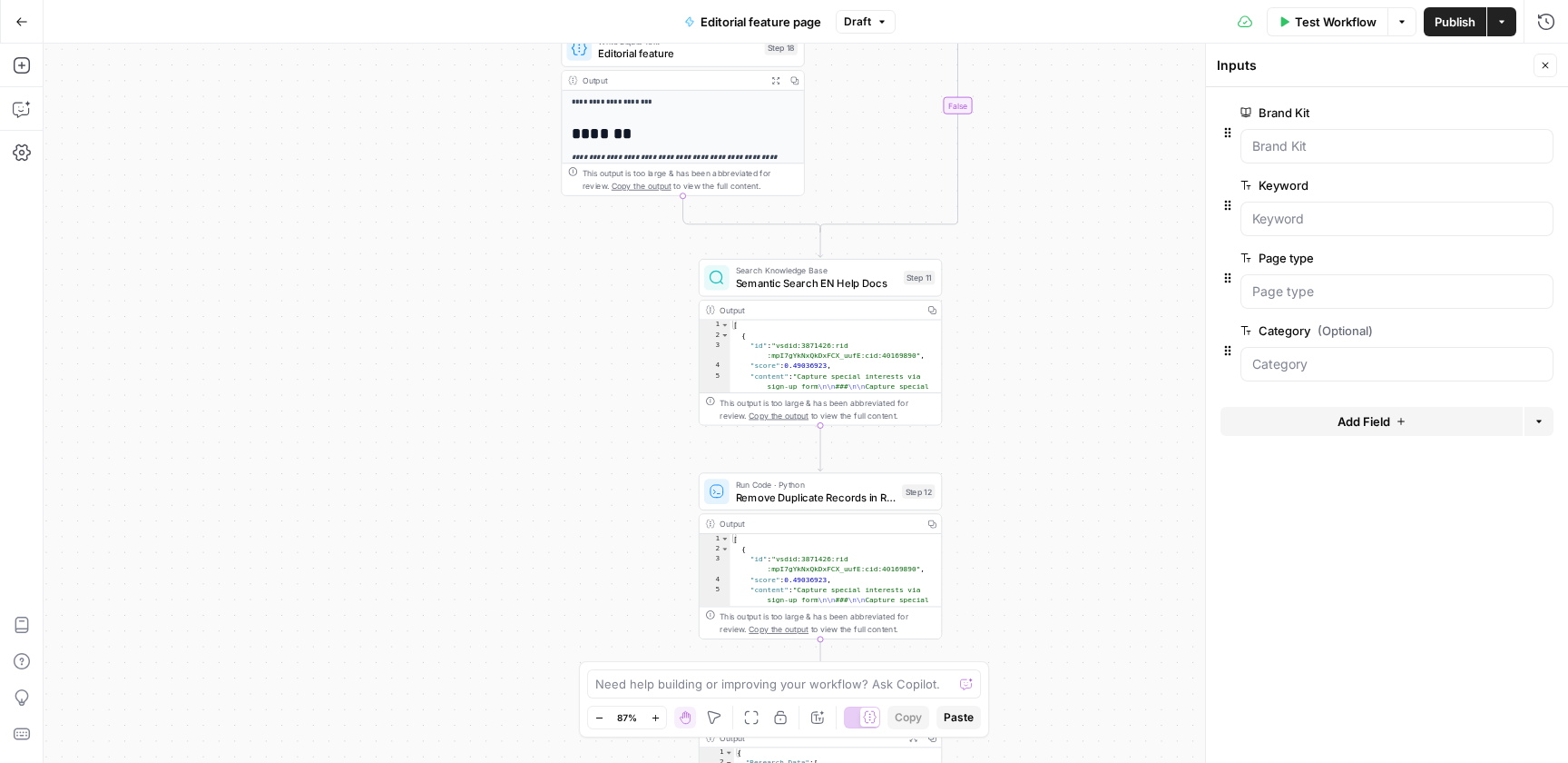
drag, startPoint x: 960, startPoint y: 373, endPoint x: 862, endPoint y: 127, distance: 264.8
click at [863, 127] on div "**********" at bounding box center [806, 403] width 1525 height 719
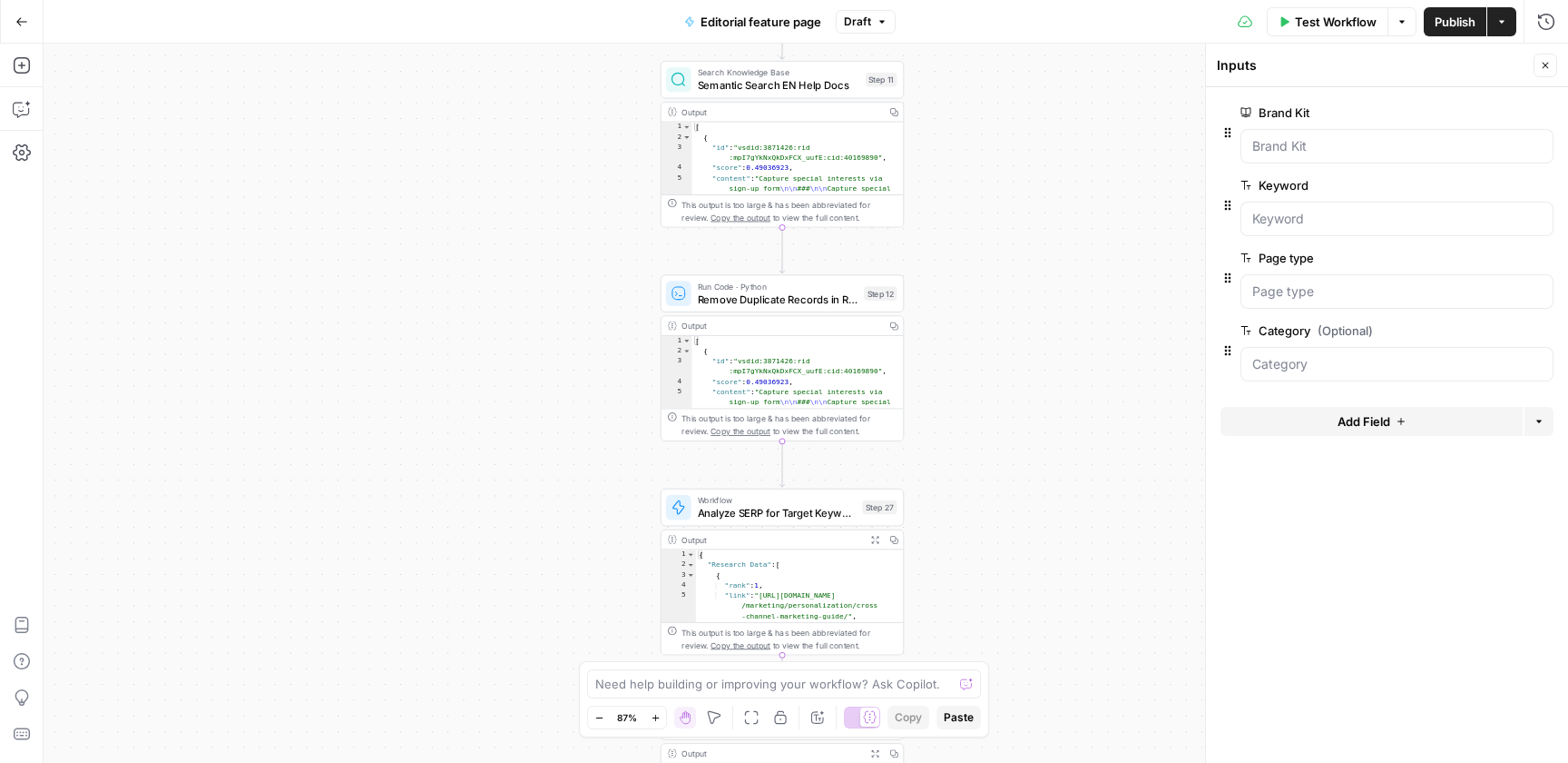
drag, startPoint x: 976, startPoint y: 358, endPoint x: 944, endPoint y: 175, distance: 185.8
click at [944, 175] on div "**********" at bounding box center [806, 403] width 1525 height 719
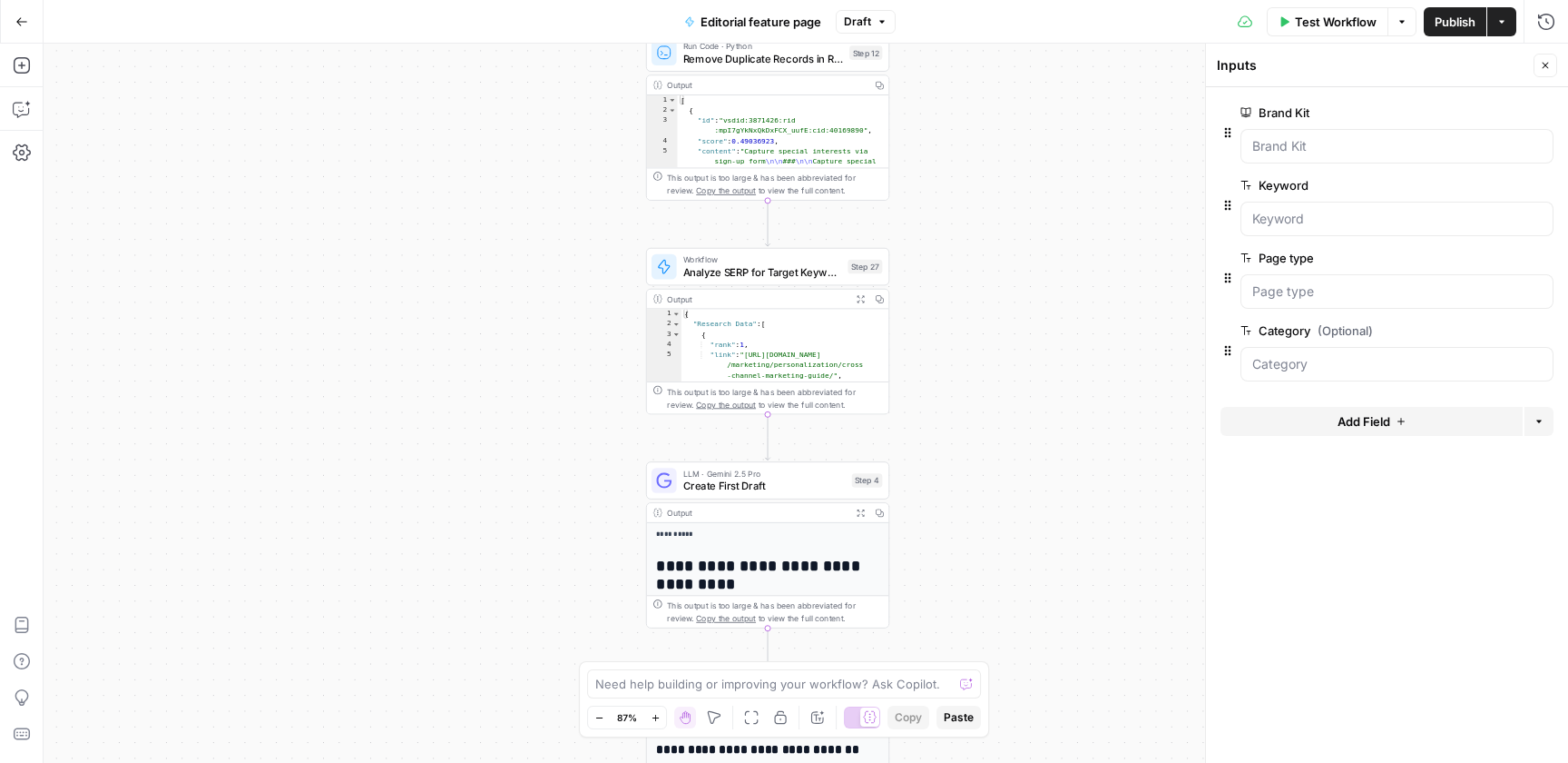
drag, startPoint x: 936, startPoint y: 542, endPoint x: 914, endPoint y: 303, distance: 240.0
click at [914, 303] on div "**********" at bounding box center [806, 403] width 1525 height 719
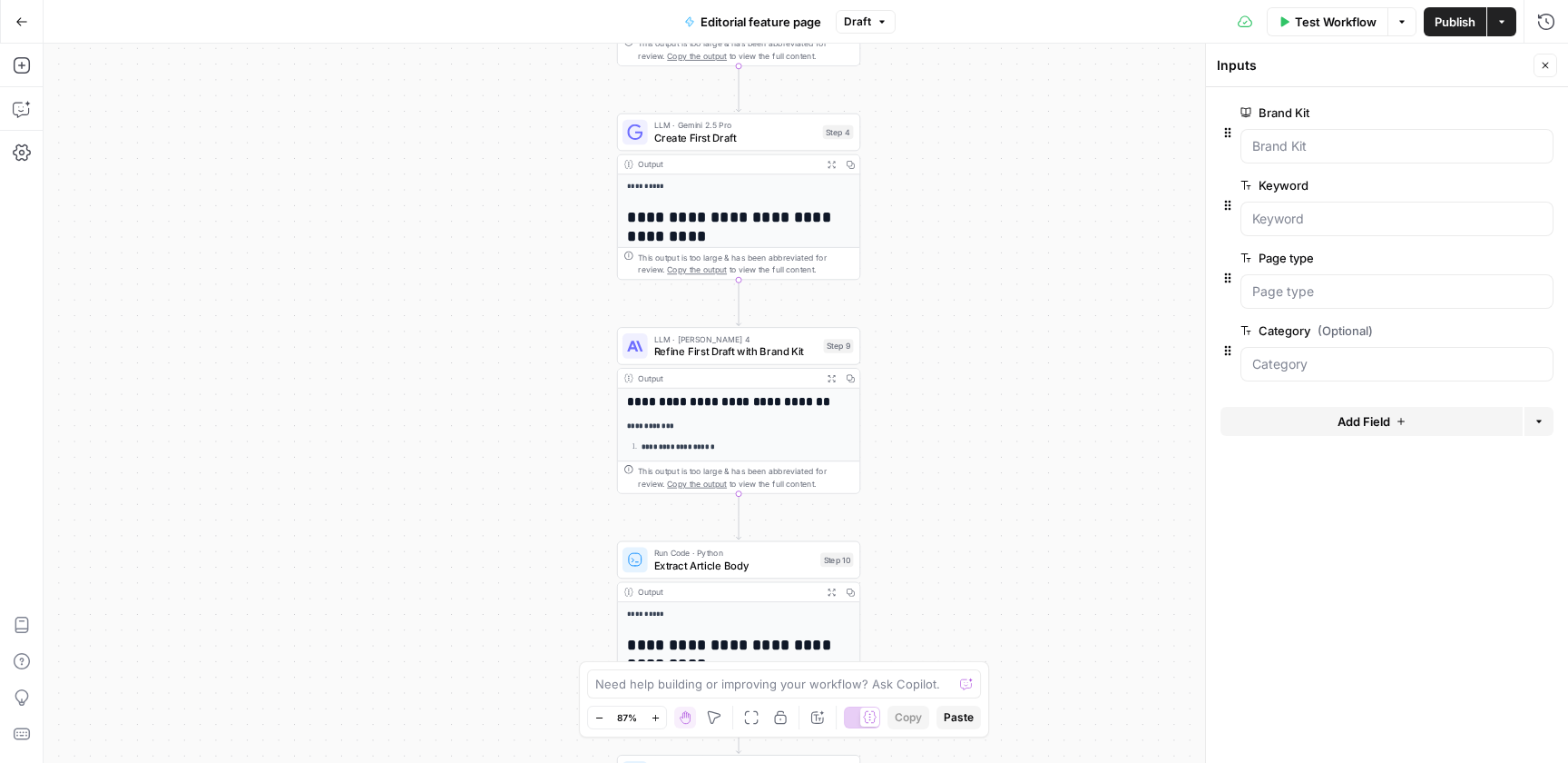
drag, startPoint x: 970, startPoint y: 428, endPoint x: 941, endPoint y: 245, distance: 185.3
click at [941, 245] on div "**********" at bounding box center [806, 403] width 1525 height 719
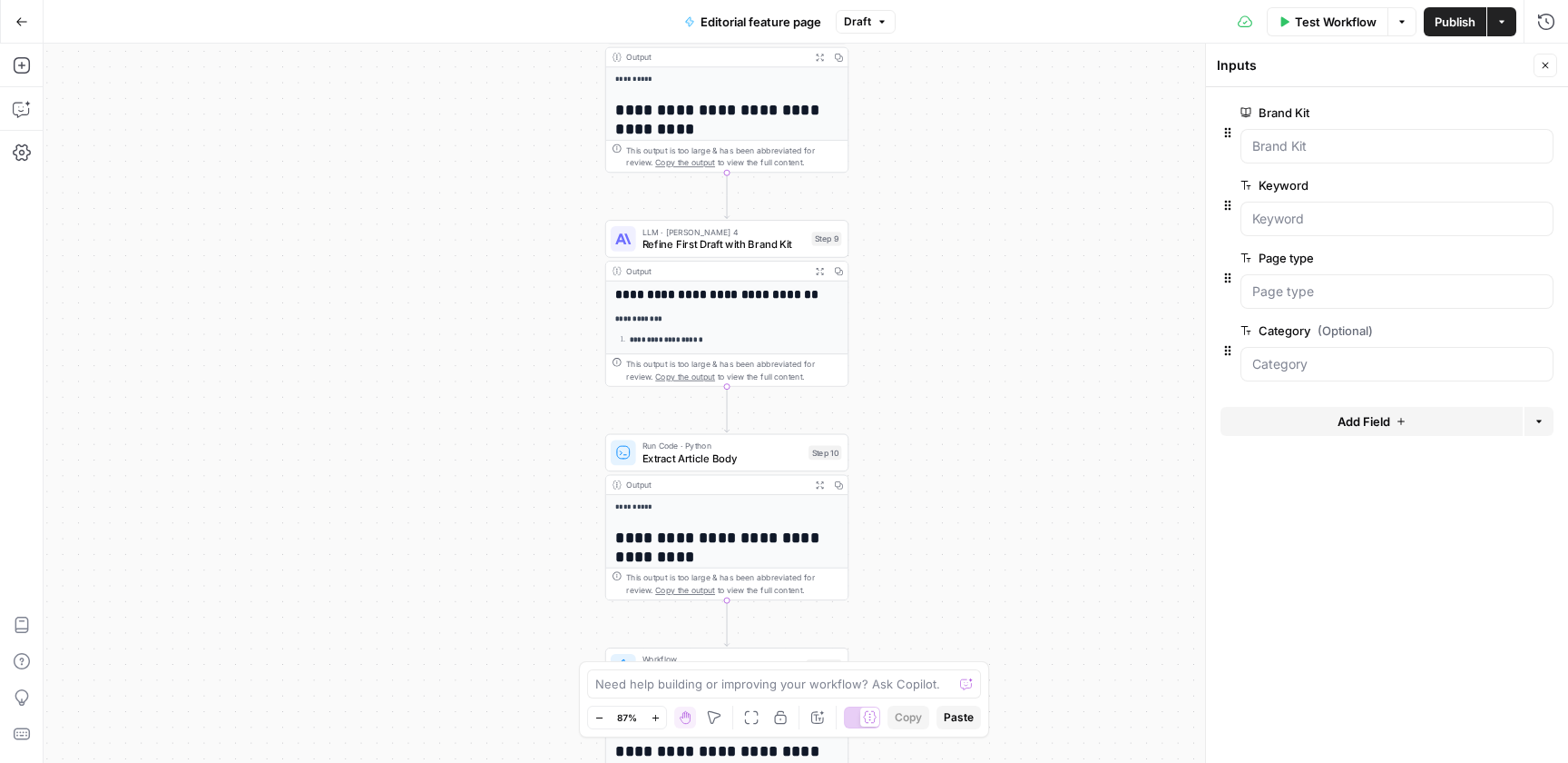
drag, startPoint x: 936, startPoint y: 370, endPoint x: 923, endPoint y: 245, distance: 125.7
click at [923, 245] on div "**********" at bounding box center [806, 403] width 1525 height 719
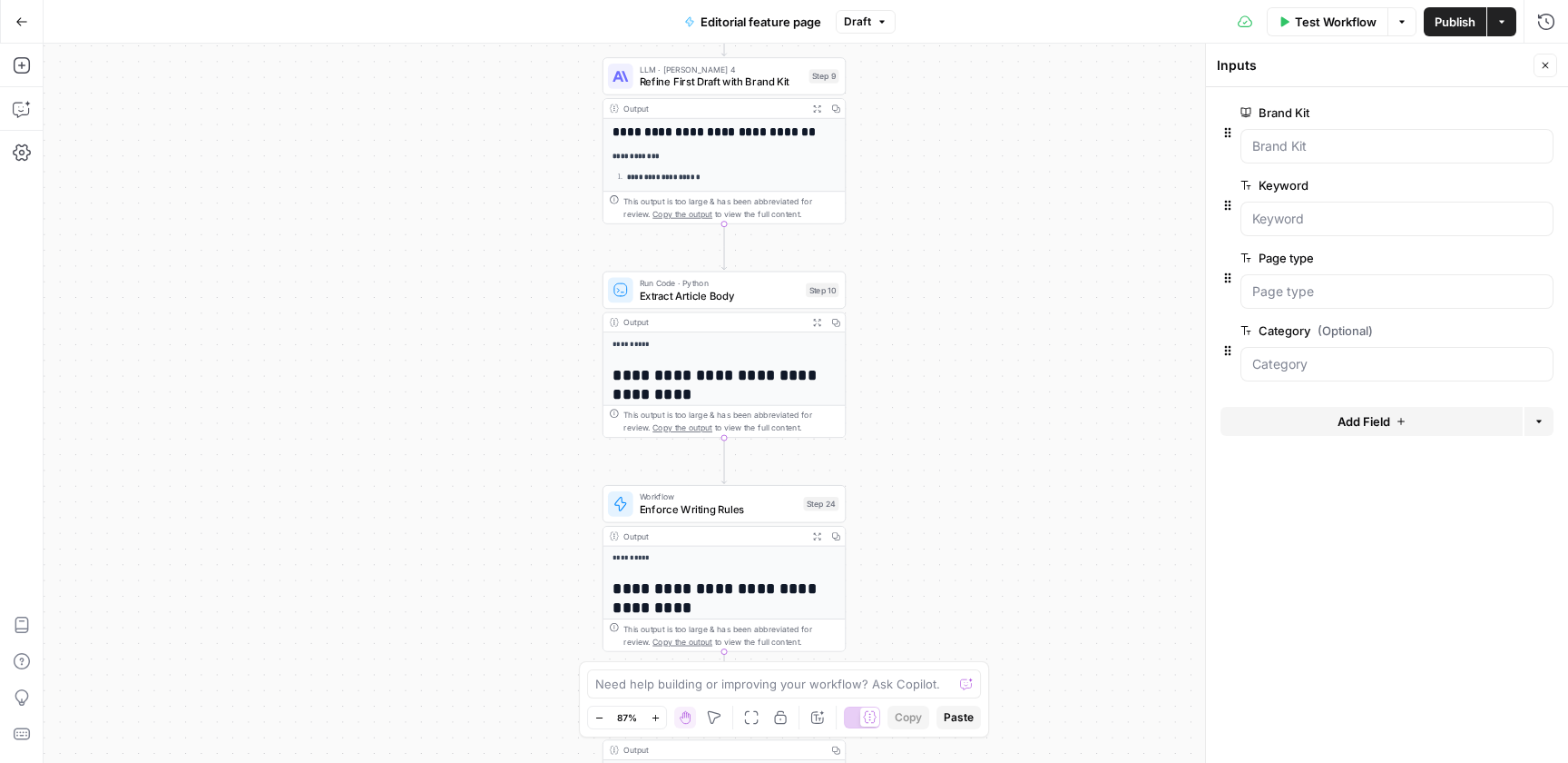
drag, startPoint x: 888, startPoint y: 287, endPoint x: 883, endPoint y: 94, distance: 193.1
click at [883, 94] on div "**********" at bounding box center [806, 403] width 1525 height 719
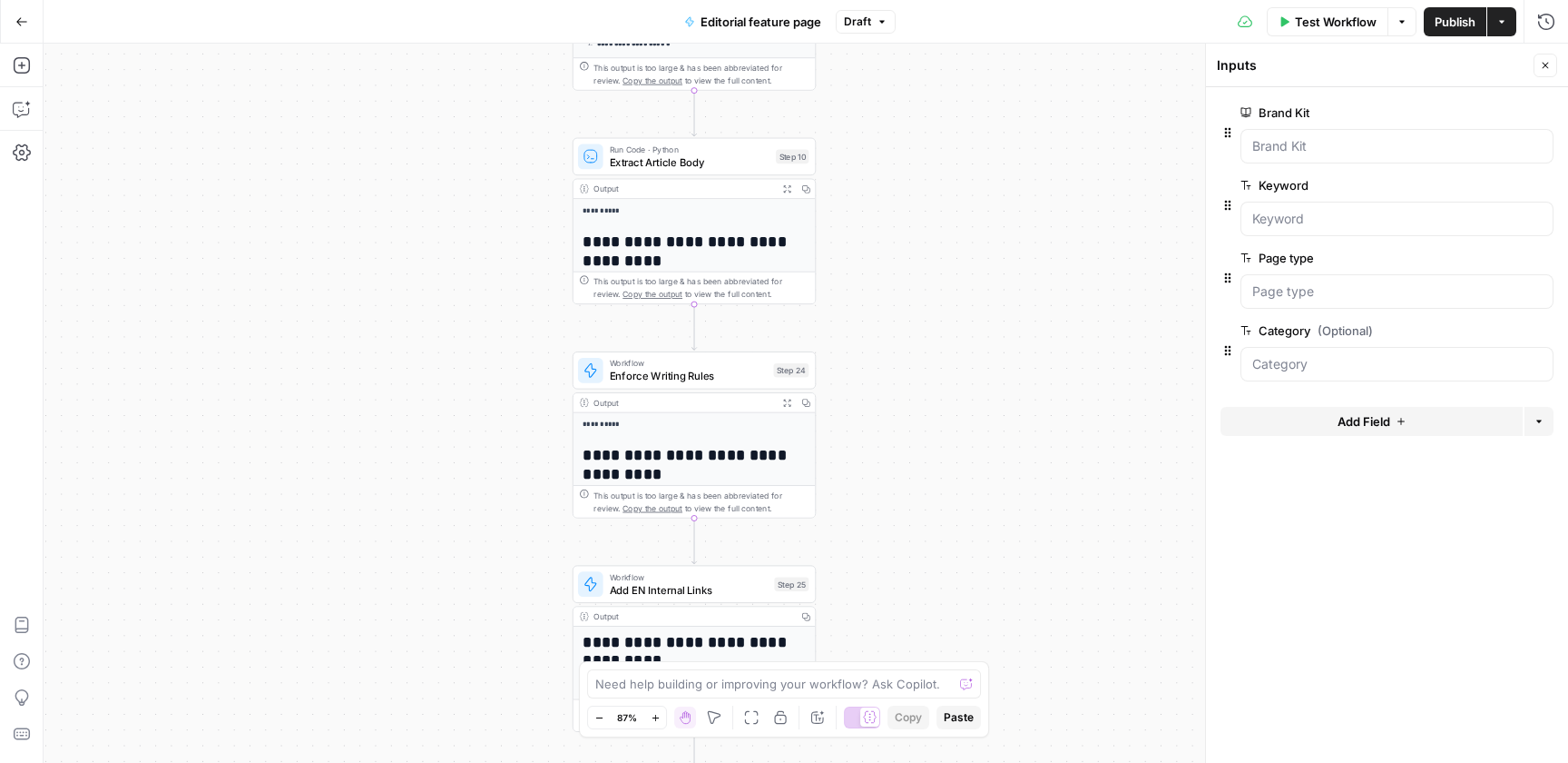
drag, startPoint x: 878, startPoint y: 274, endPoint x: 854, endPoint y: 193, distance: 84.5
click at [854, 193] on div "**********" at bounding box center [806, 403] width 1525 height 719
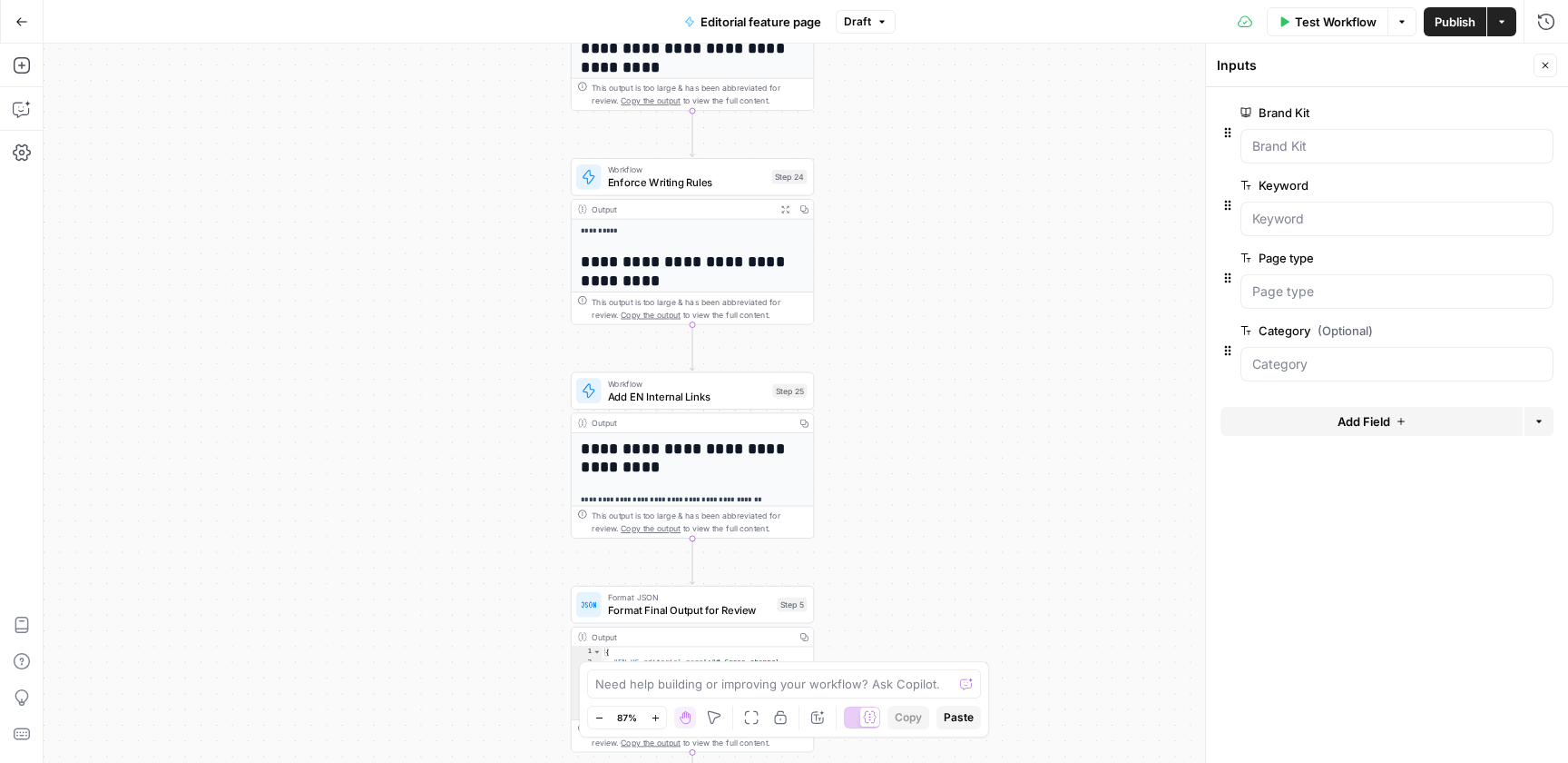
drag, startPoint x: 863, startPoint y: 443, endPoint x: 863, endPoint y: 221, distance: 222.0
click at [863, 221] on div "**********" at bounding box center [806, 403] width 1525 height 719
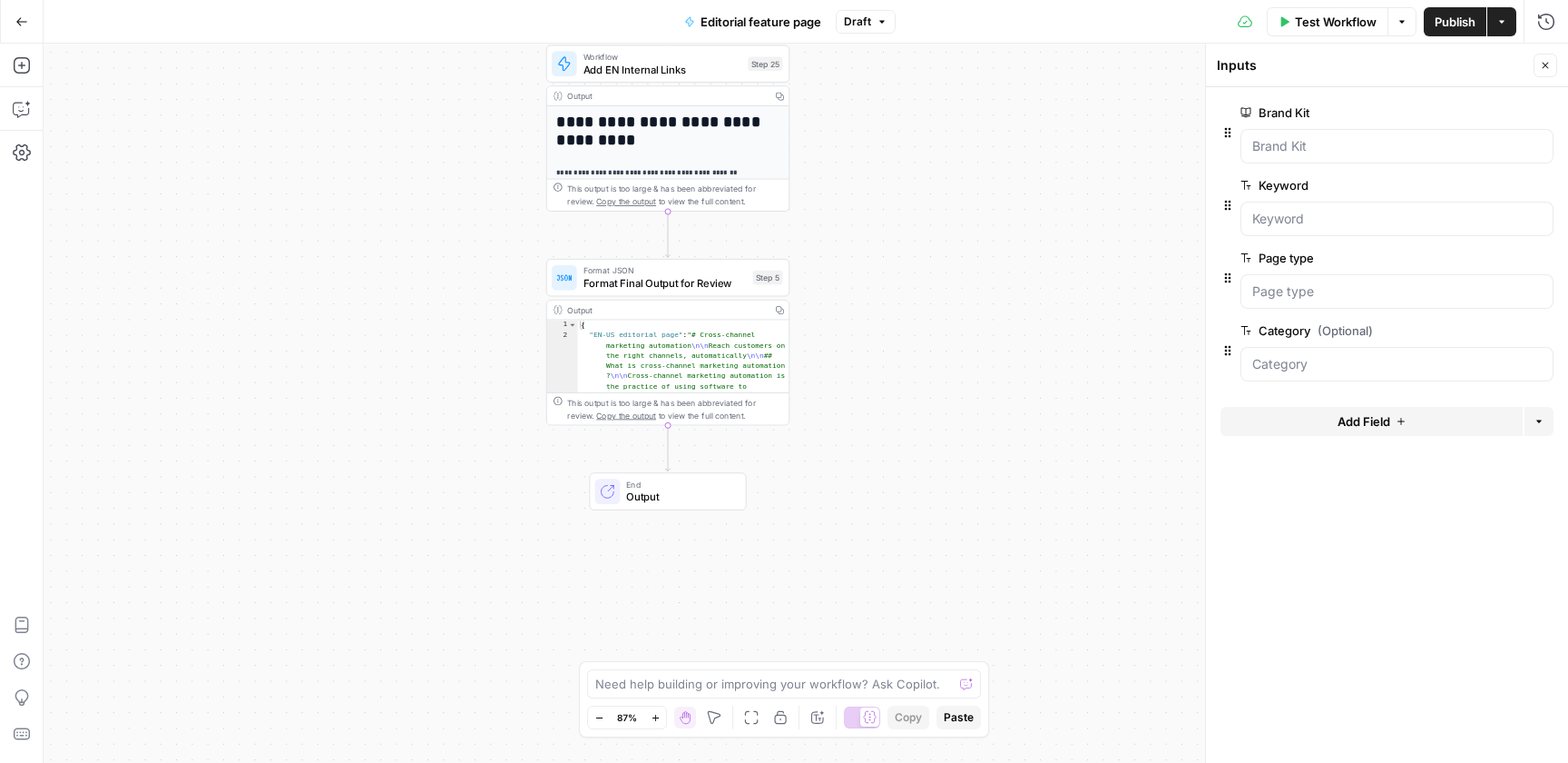
drag, startPoint x: 857, startPoint y: 448, endPoint x: 830, endPoint y: 145, distance: 304.2
click at [830, 145] on div "**********" at bounding box center [806, 403] width 1525 height 719
click at [27, 19] on button "Go Back" at bounding box center [21, 21] width 33 height 33
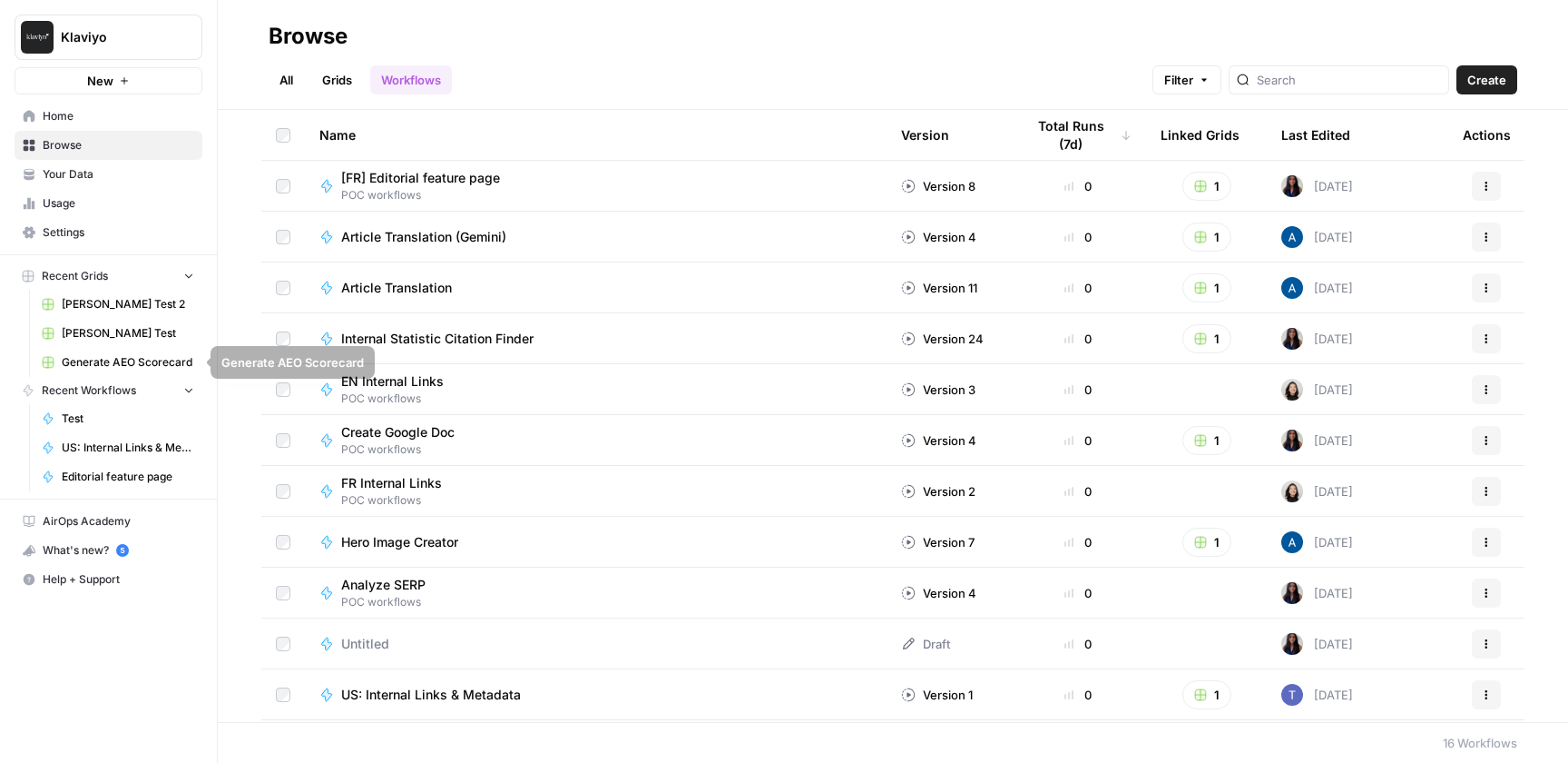
click at [66, 121] on span "Home" at bounding box center [118, 116] width 152 height 17
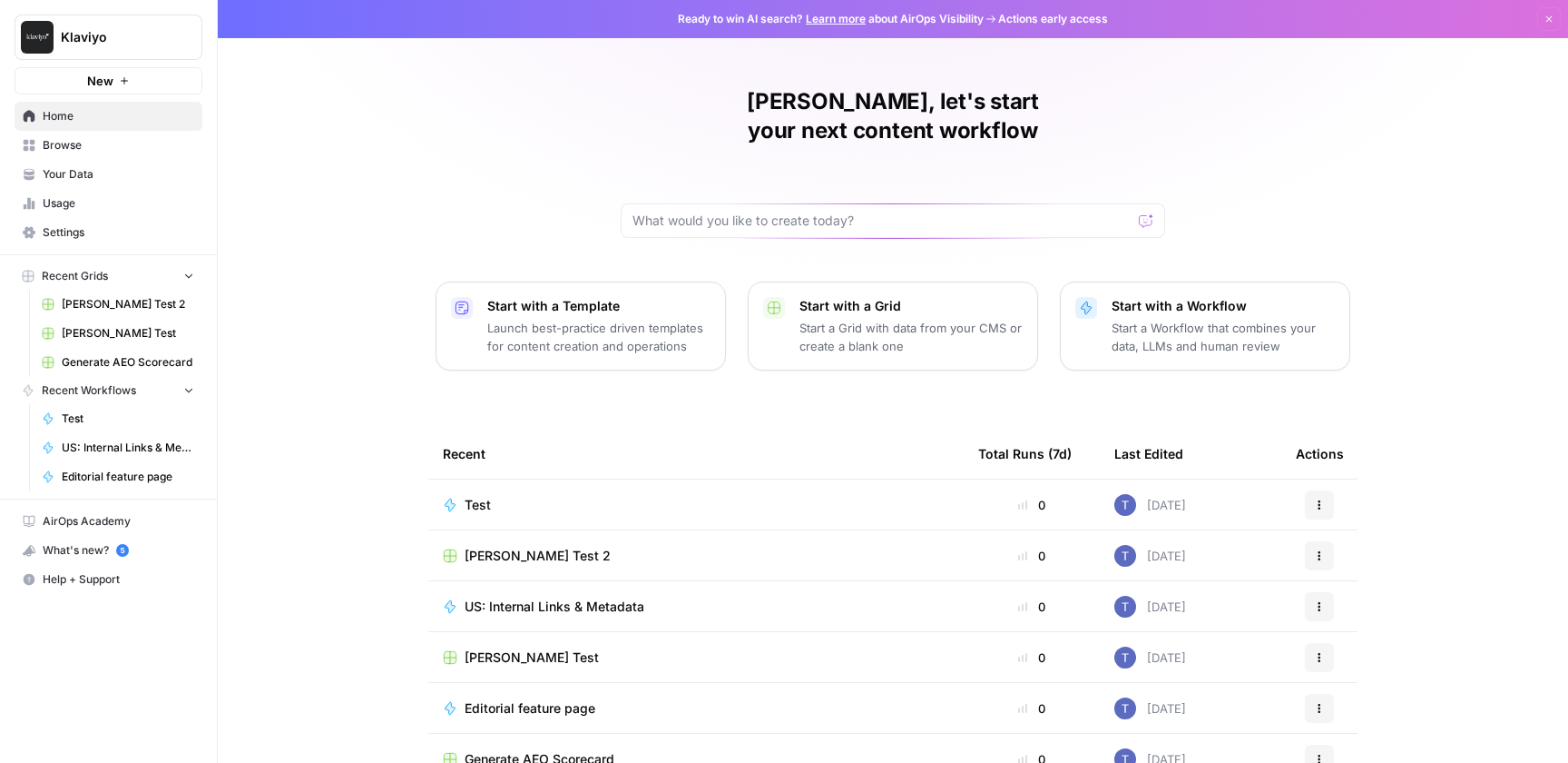
scroll to position [73, 0]
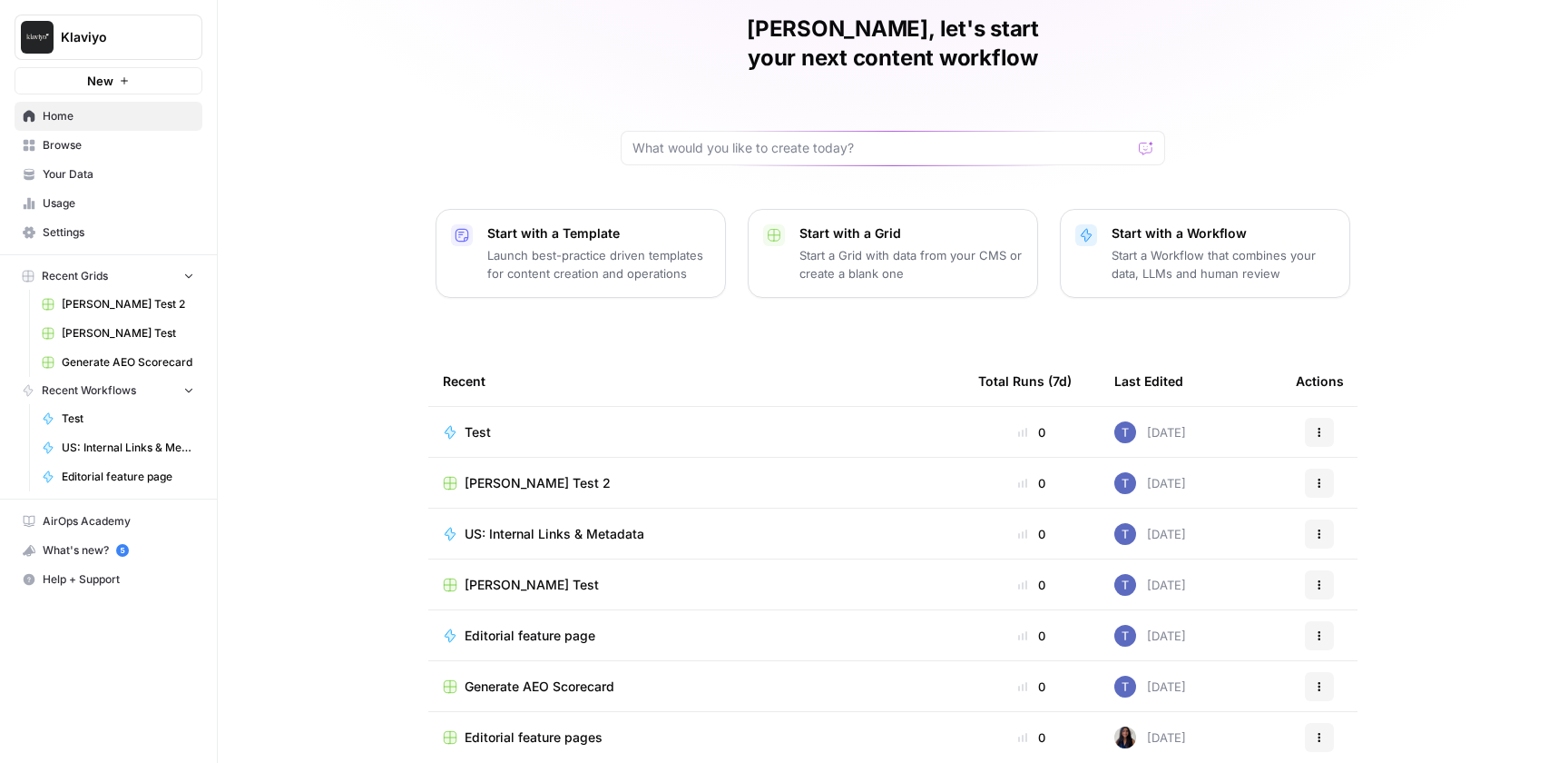
click at [556, 729] on span "Editorial feature pages" at bounding box center [534, 738] width 138 height 19
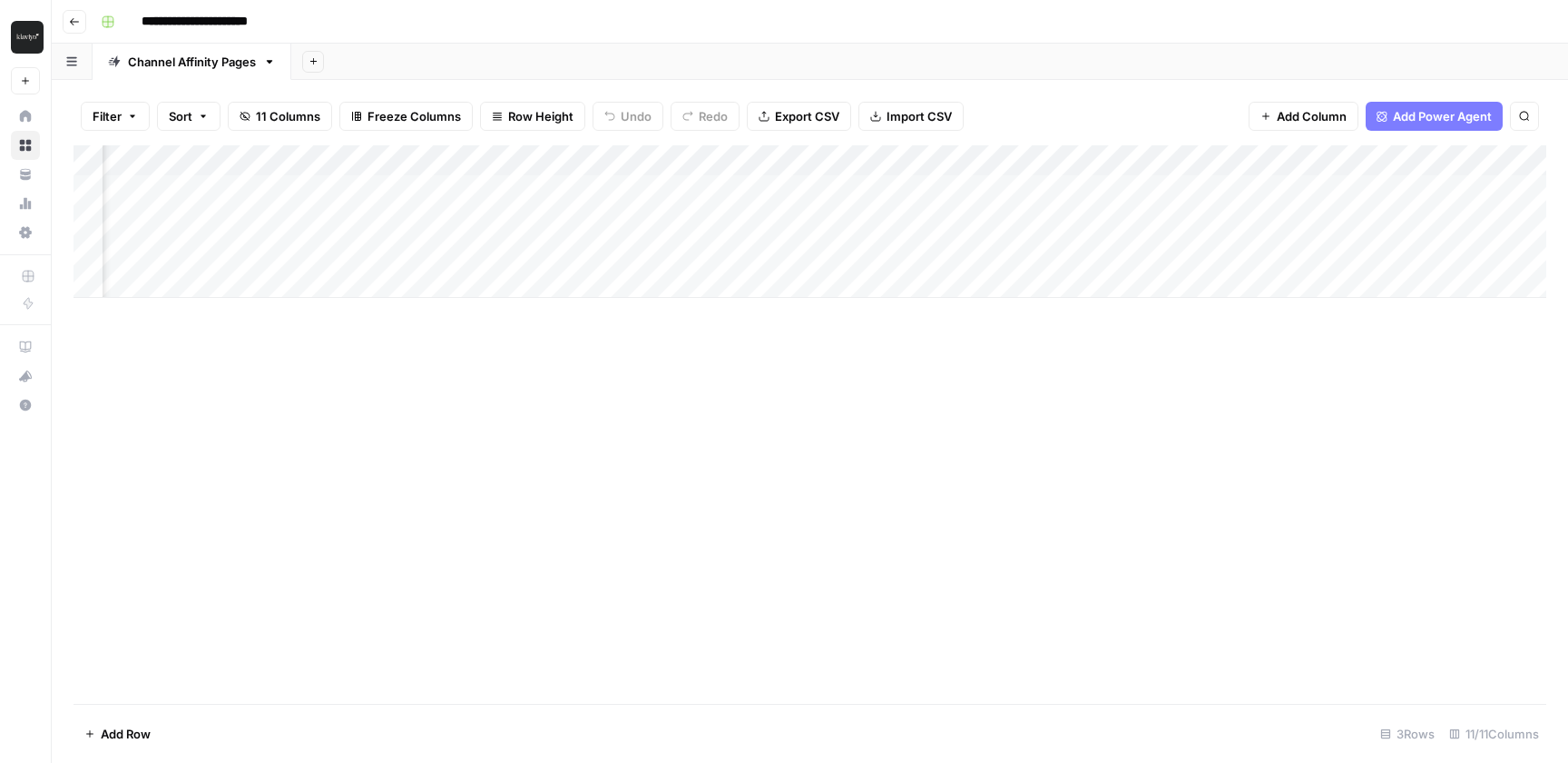
scroll to position [0, 240]
click at [1010, 161] on div "Add Column" at bounding box center [810, 221] width 1473 height 153
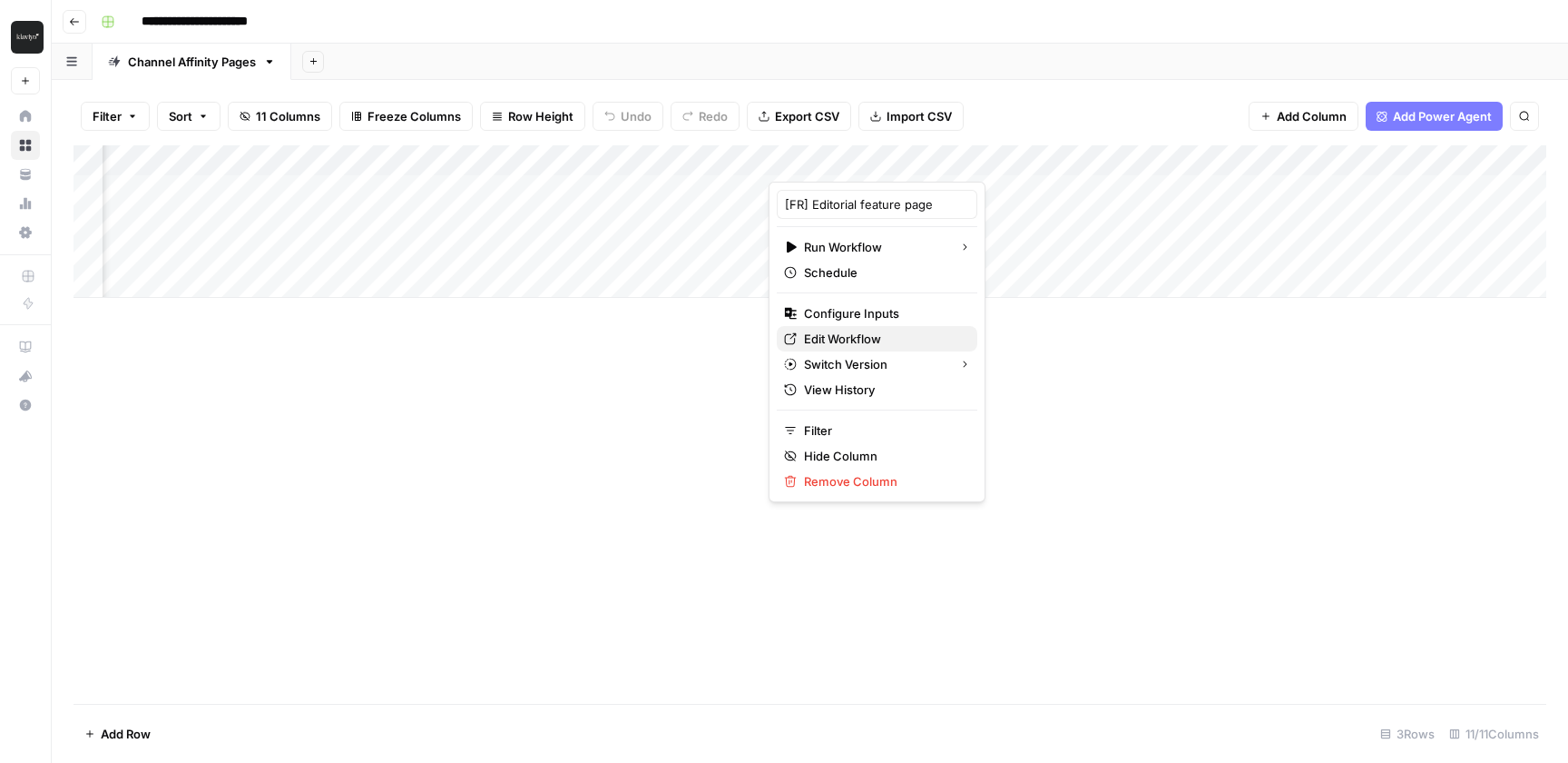
click at [858, 340] on span "Edit Workflow" at bounding box center [884, 339] width 159 height 19
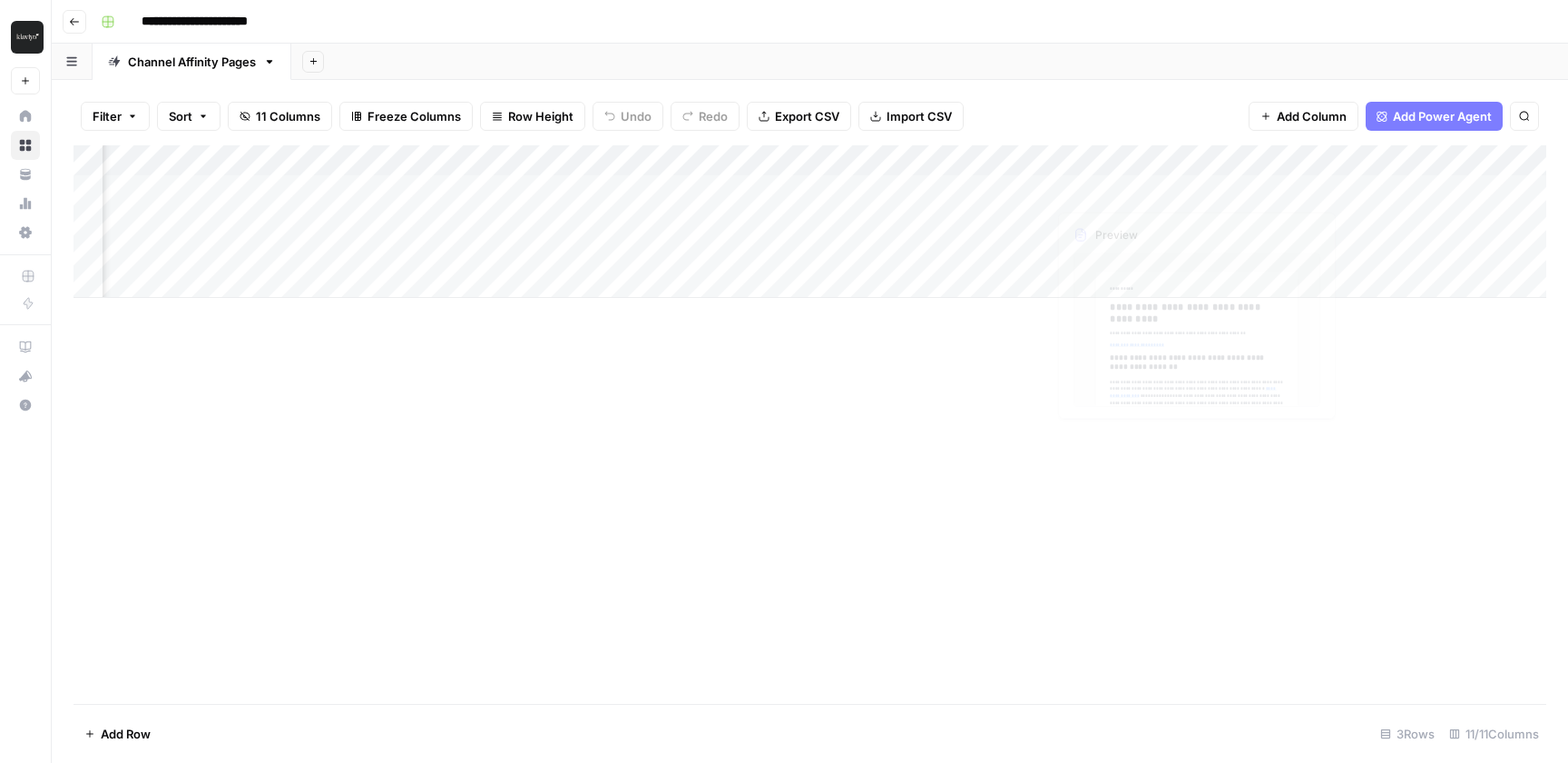
scroll to position [0, 0]
click at [808, 156] on div "Add Column" at bounding box center [810, 221] width 1473 height 153
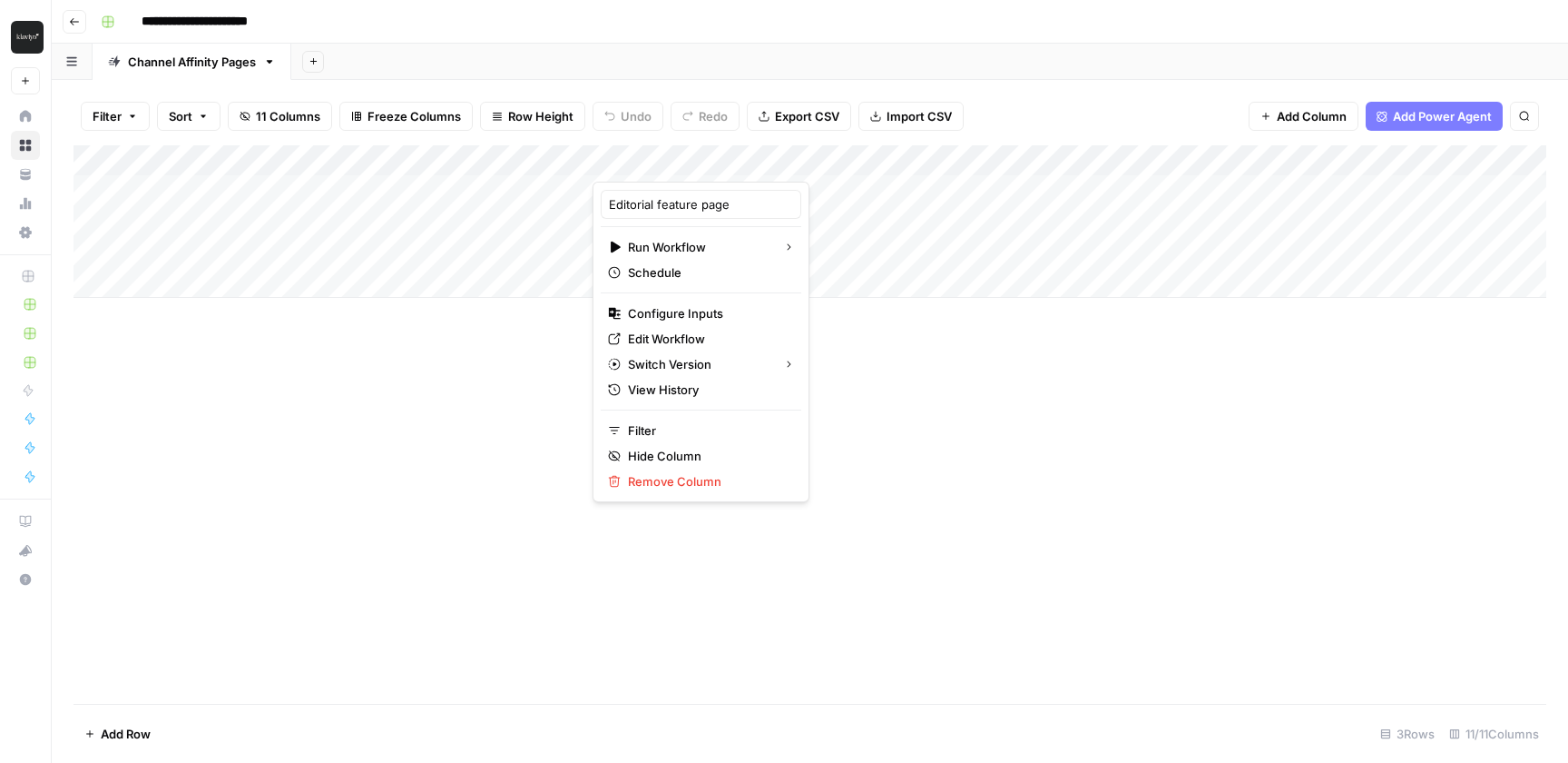
click at [1317, 22] on div "**********" at bounding box center [822, 21] width 1456 height 29
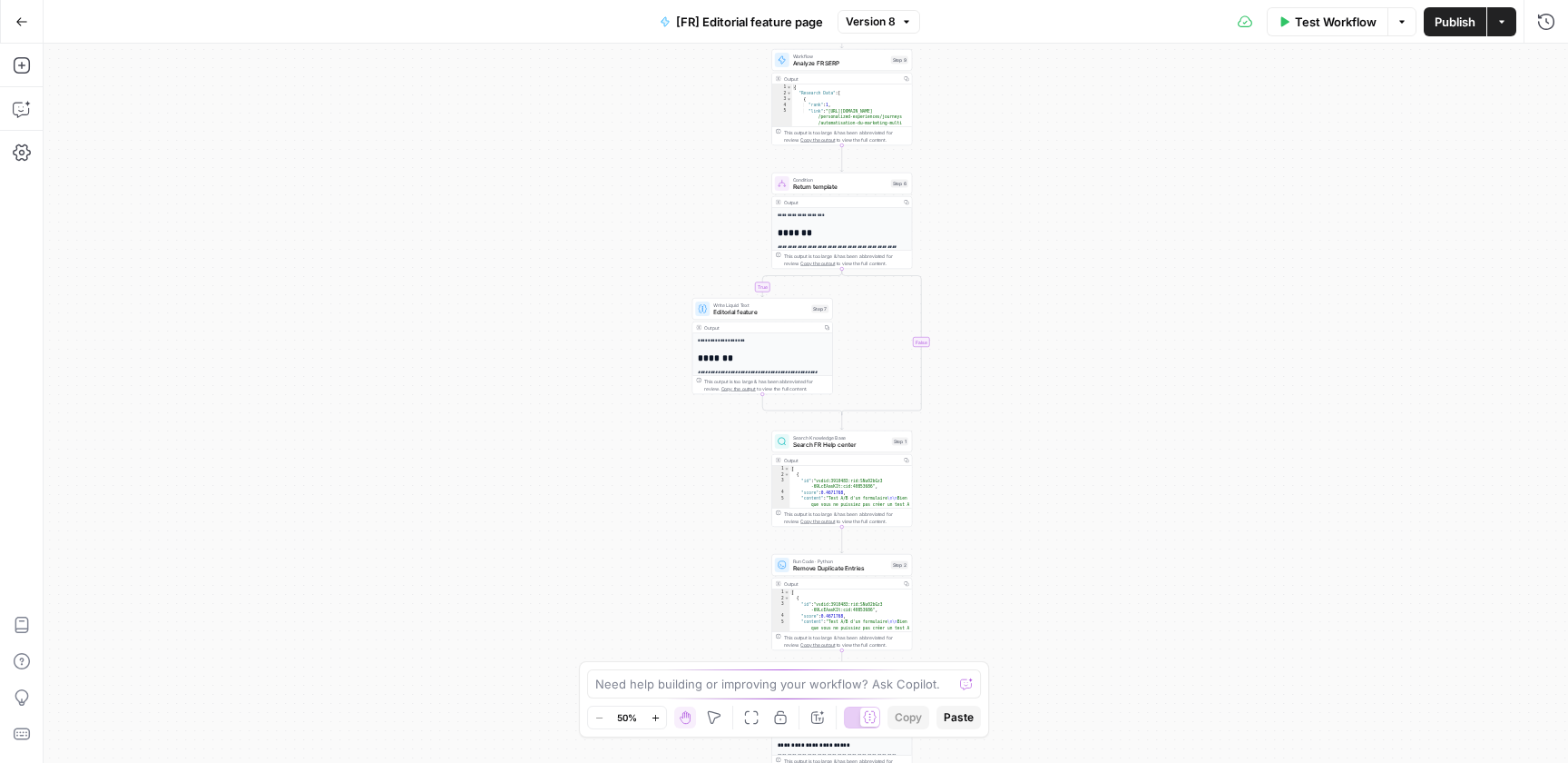
drag, startPoint x: 968, startPoint y: 298, endPoint x: 965, endPoint y: 319, distance: 21.2
click at [965, 319] on div "true false Workflow Set Inputs Inputs Workflow Analyze FR SERP Step 9 Output Co…" at bounding box center [806, 403] width 1525 height 719
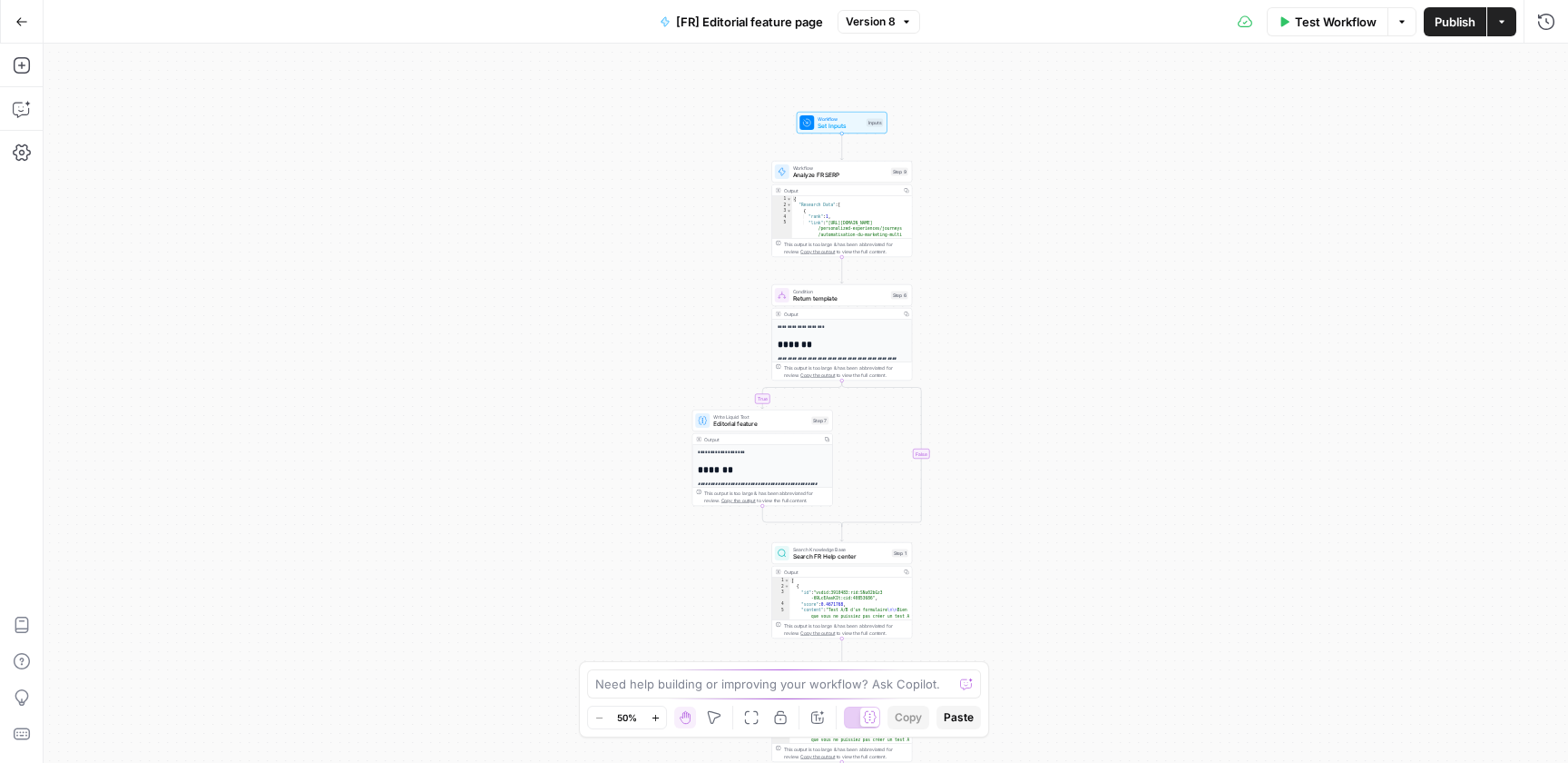
drag, startPoint x: 977, startPoint y: 223, endPoint x: 977, endPoint y: 335, distance: 112.0
click at [977, 335] on div "true false Workflow Set Inputs Inputs Workflow Analyze FR SERP Step 9 Output Co…" at bounding box center [806, 403] width 1525 height 719
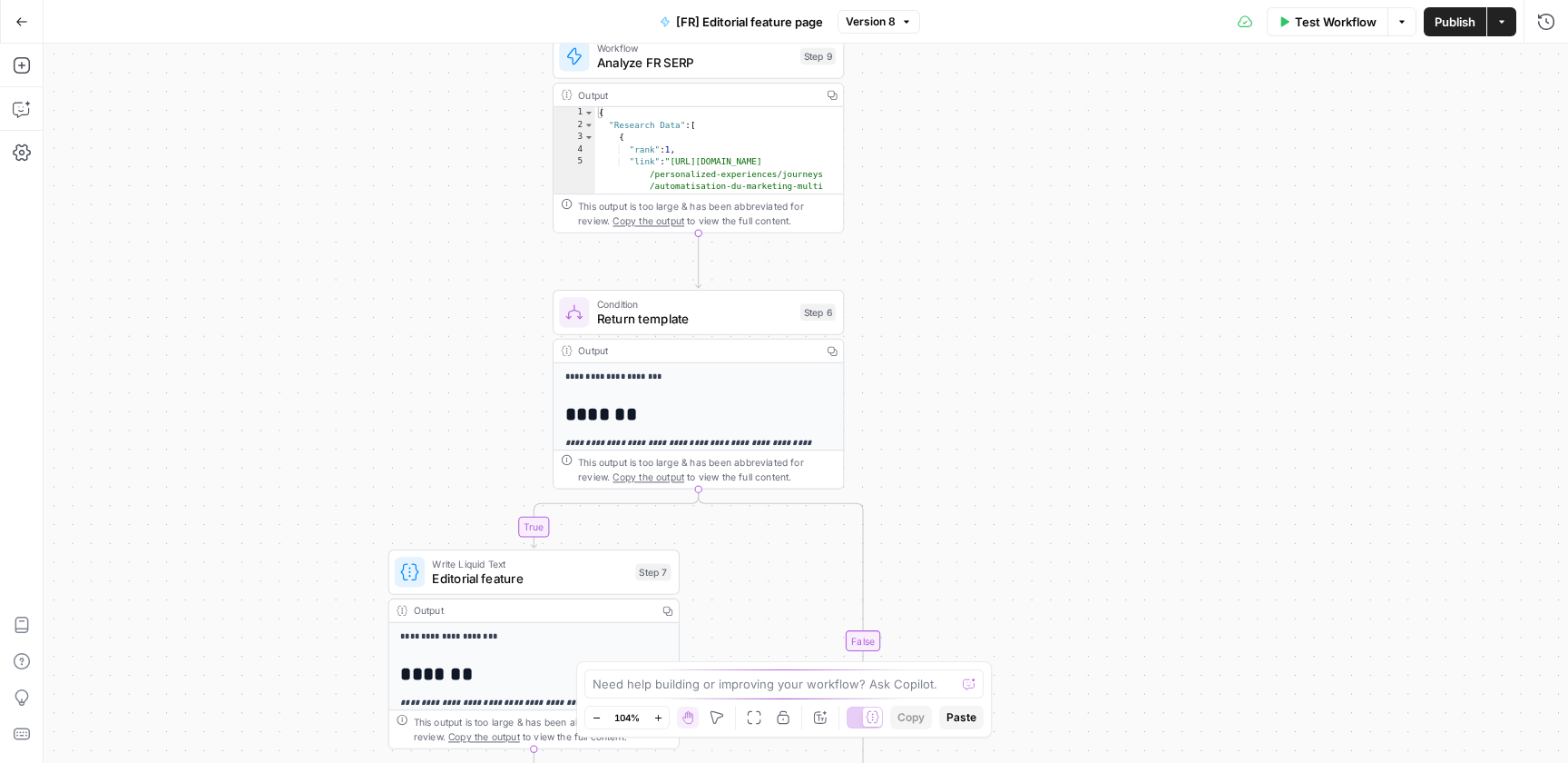
drag, startPoint x: 931, startPoint y: 320, endPoint x: 934, endPoint y: 396, distance: 76.1
click at [934, 396] on div "true false Workflow Set Inputs Inputs Workflow Analyze FR SERP Step 9 Output Co…" at bounding box center [806, 403] width 1525 height 719
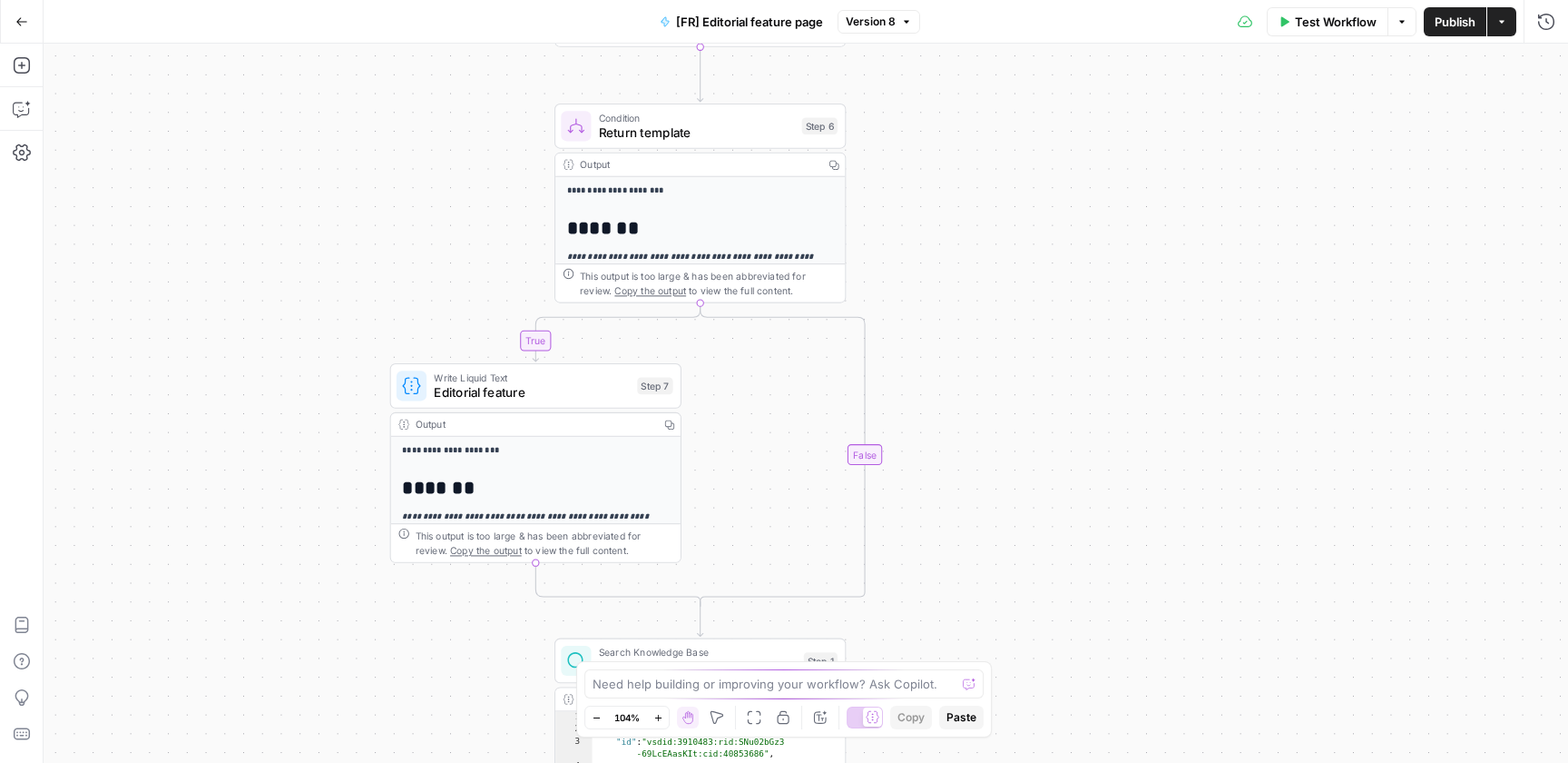
drag, startPoint x: 936, startPoint y: 368, endPoint x: 936, endPoint y: 127, distance: 241.0
click at [936, 127] on div "true false Workflow Set Inputs Inputs Workflow Analyze FR SERP Step 9 Output Co…" at bounding box center [806, 403] width 1525 height 719
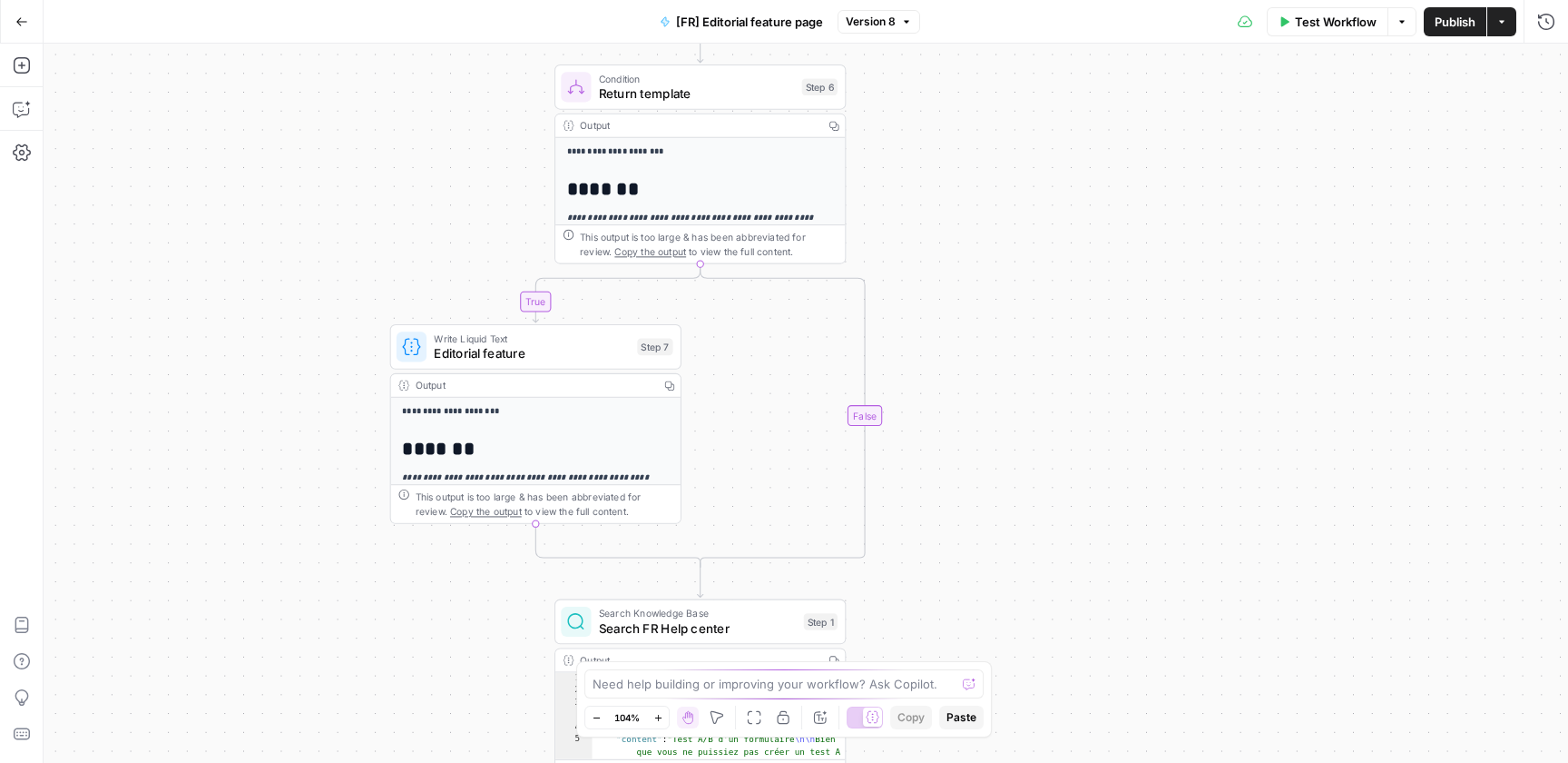
drag, startPoint x: 938, startPoint y: 503, endPoint x: 938, endPoint y: 114, distance: 389.0
click at [938, 114] on div "true false Workflow Set Inputs Inputs Workflow Analyze FR SERP Step 9 Output Co…" at bounding box center [806, 403] width 1525 height 719
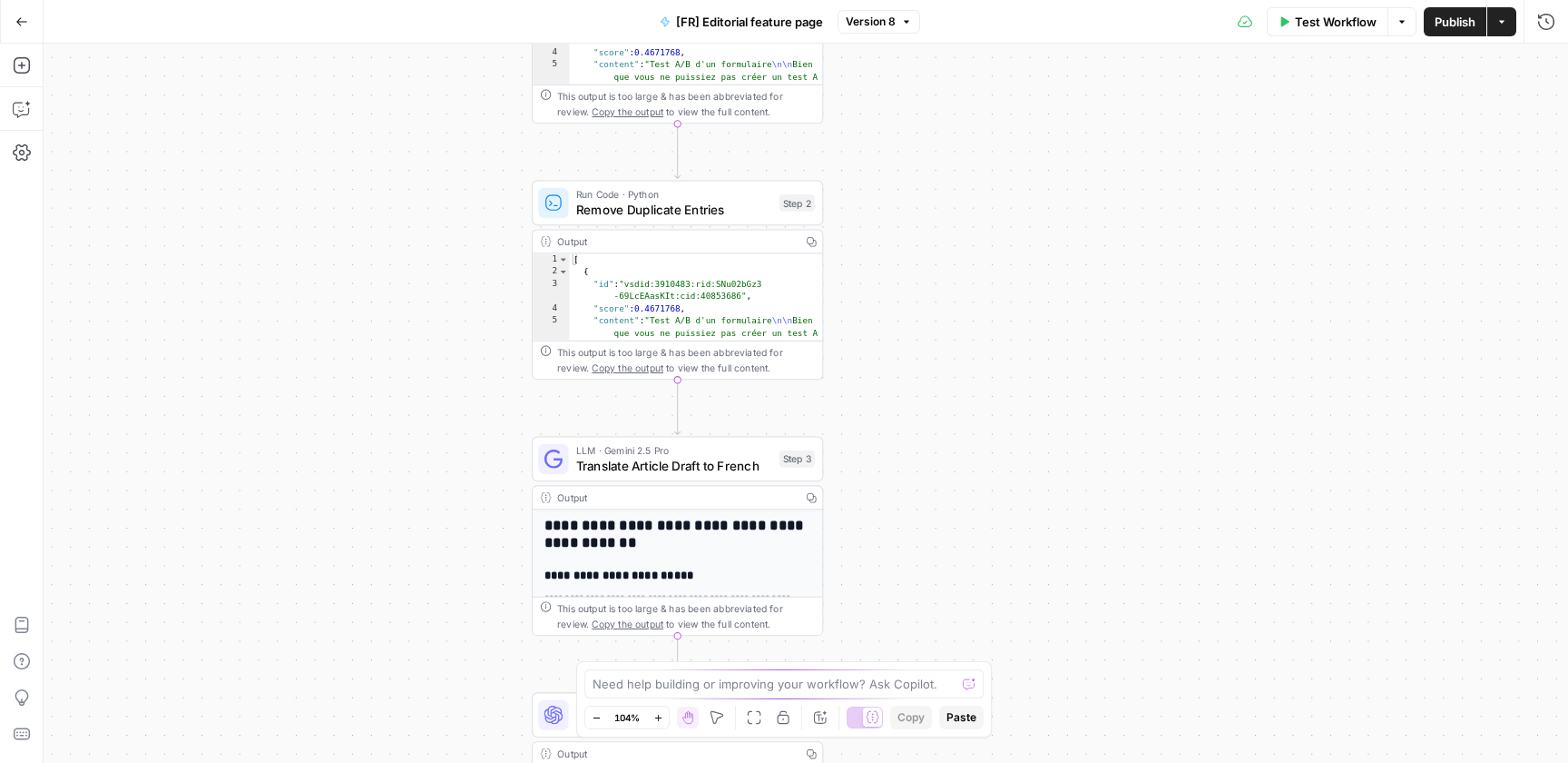
drag, startPoint x: 893, startPoint y: 473, endPoint x: 870, endPoint y: 181, distance: 292.9
click at [870, 182] on div "true false Workflow Set Inputs Inputs Workflow Analyze FR SERP Step 9 Output Co…" at bounding box center [806, 403] width 1525 height 719
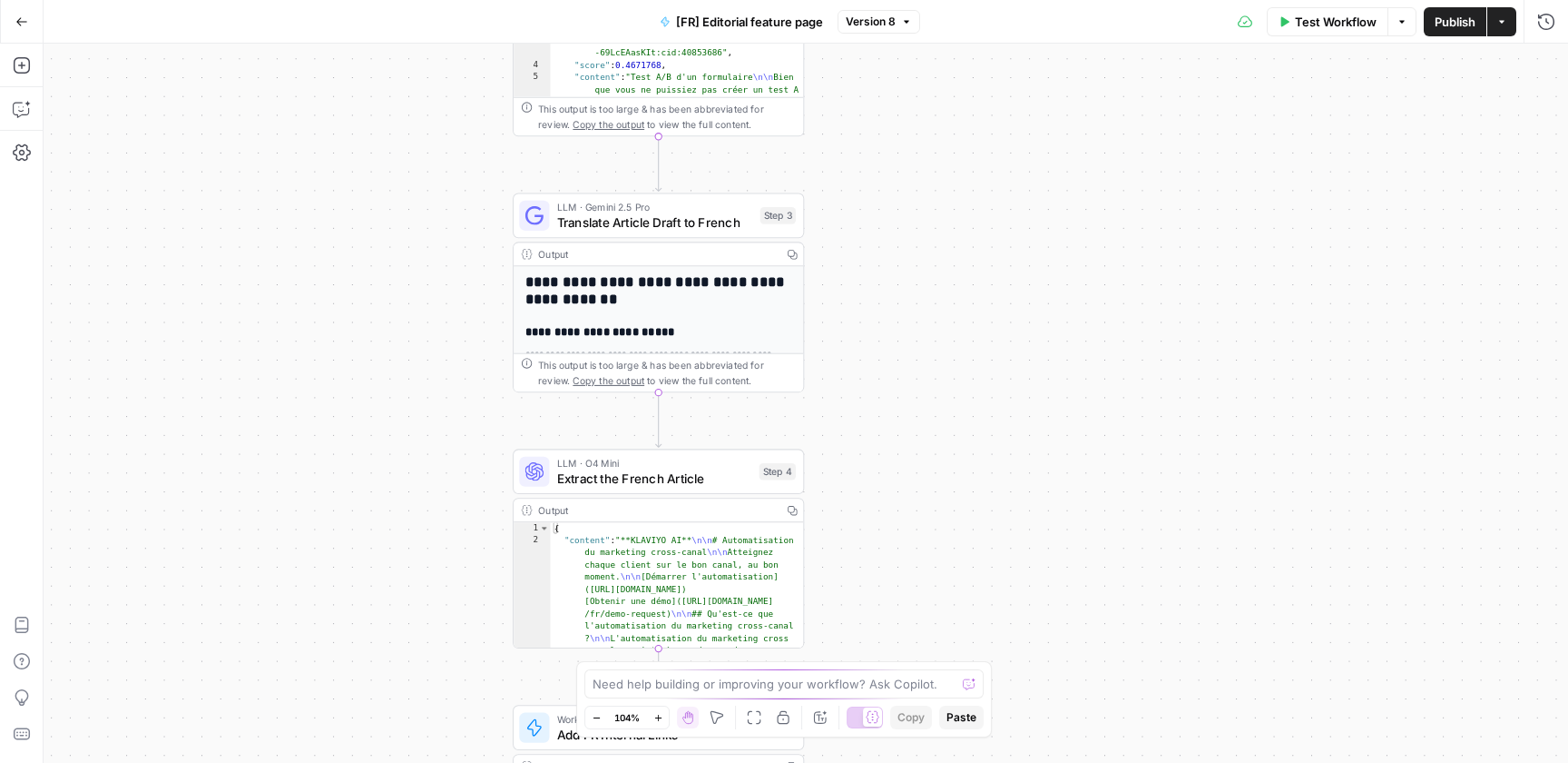
drag, startPoint x: 869, startPoint y: 437, endPoint x: 848, endPoint y: 121, distance: 316.7
click at [848, 121] on div "true false Workflow Set Inputs Inputs Workflow Analyze FR SERP Step 9 Output Co…" at bounding box center [806, 403] width 1525 height 719
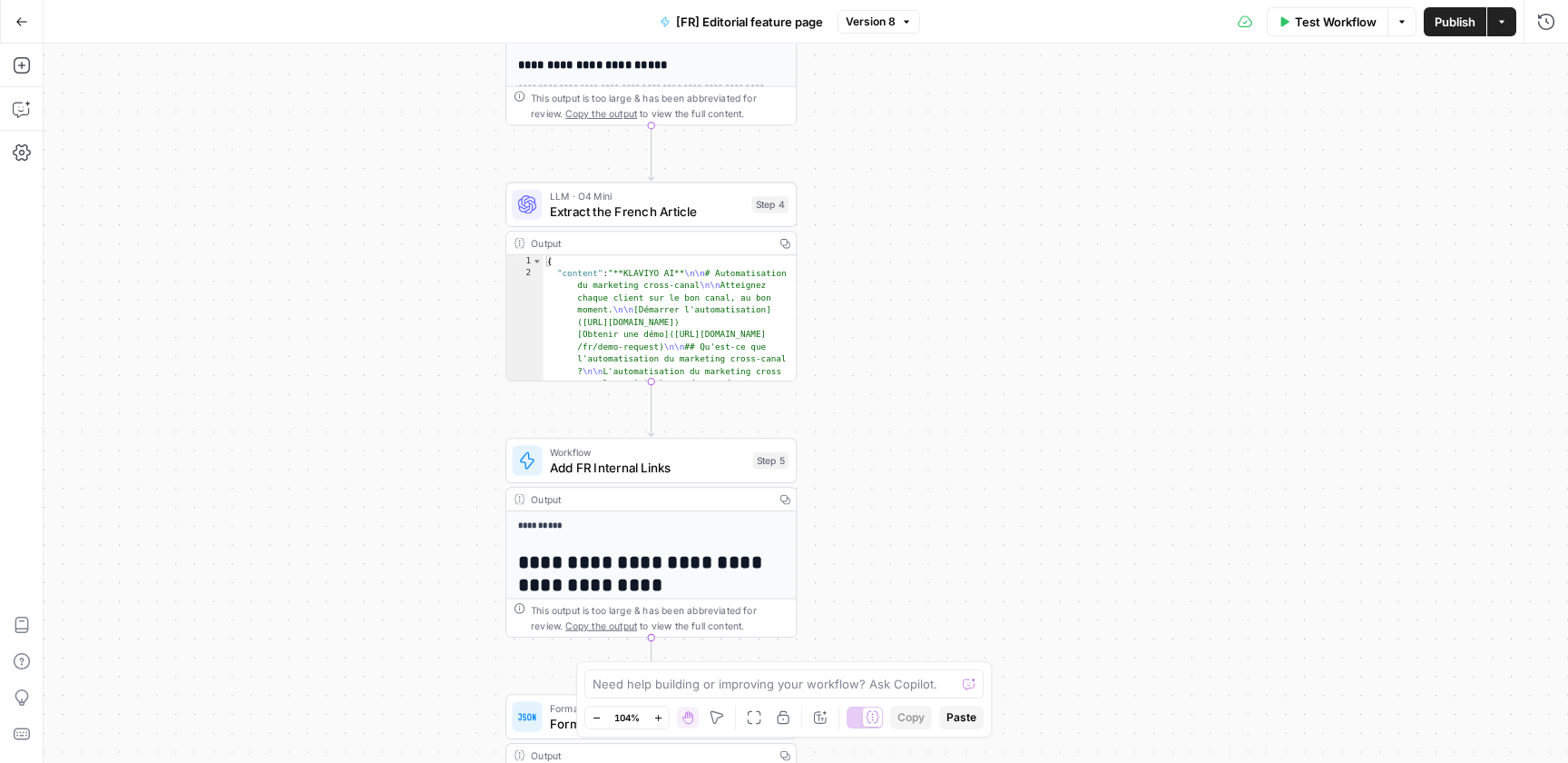
drag, startPoint x: 853, startPoint y: 342, endPoint x: 845, endPoint y: 127, distance: 215.1
click at [846, 127] on div "true false Workflow Set Inputs Inputs Workflow Analyze FR SERP Step 9 Output Co…" at bounding box center [806, 403] width 1525 height 719
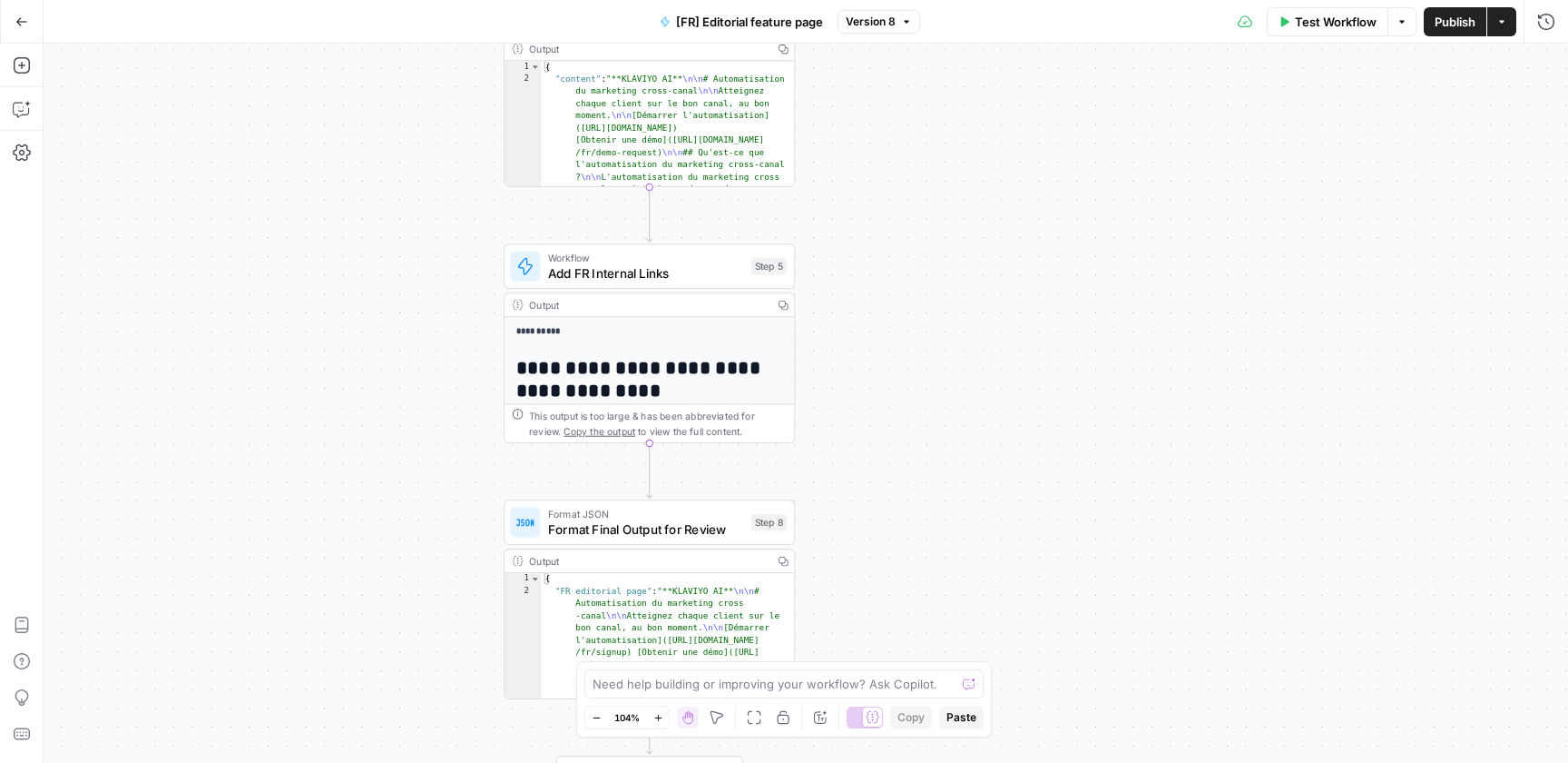
drag, startPoint x: 870, startPoint y: 293, endPoint x: 869, endPoint y: 74, distance: 219.0
click at [869, 74] on div "true false Workflow Set Inputs Inputs Workflow Analyze FR SERP Step 9 Output Co…" at bounding box center [806, 403] width 1525 height 719
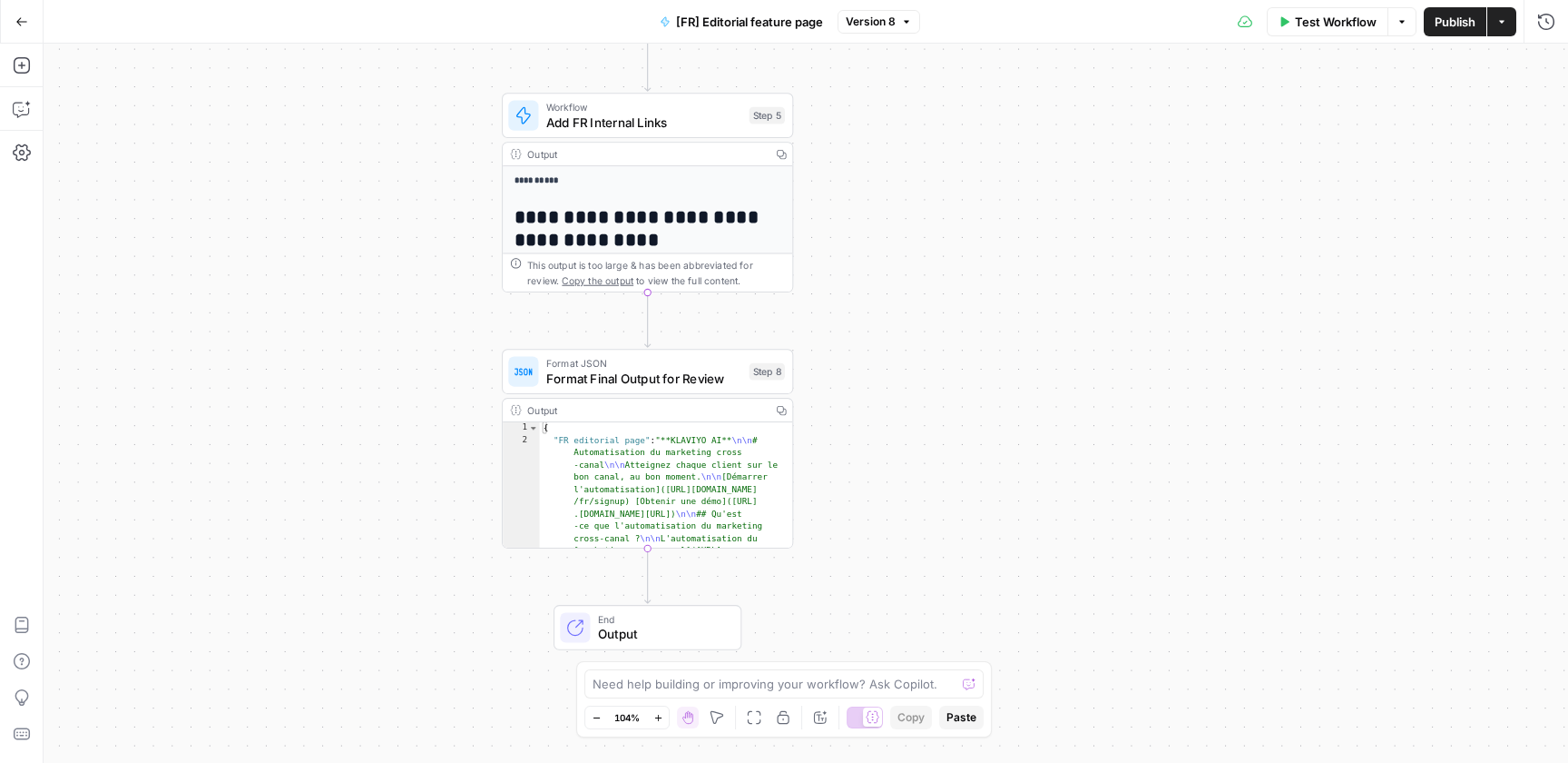
drag, startPoint x: 855, startPoint y: 380, endPoint x: 854, endPoint y: 269, distance: 111.0
click at [855, 269] on div "true false Workflow Set Inputs Inputs Workflow Analyze FR SERP Step 9 Output Co…" at bounding box center [806, 403] width 1525 height 719
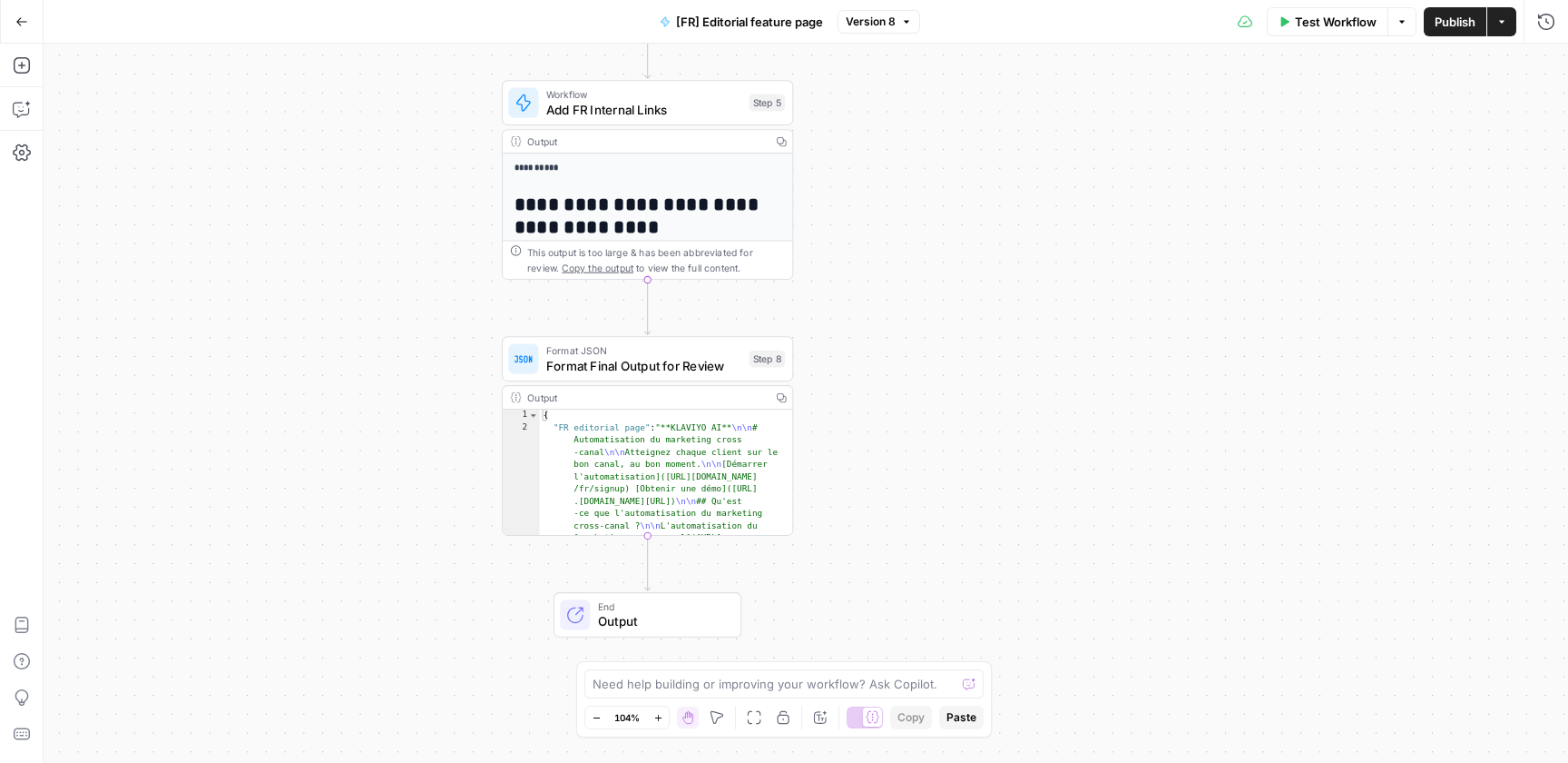
click at [35, 22] on button "Go Back" at bounding box center [21, 21] width 33 height 33
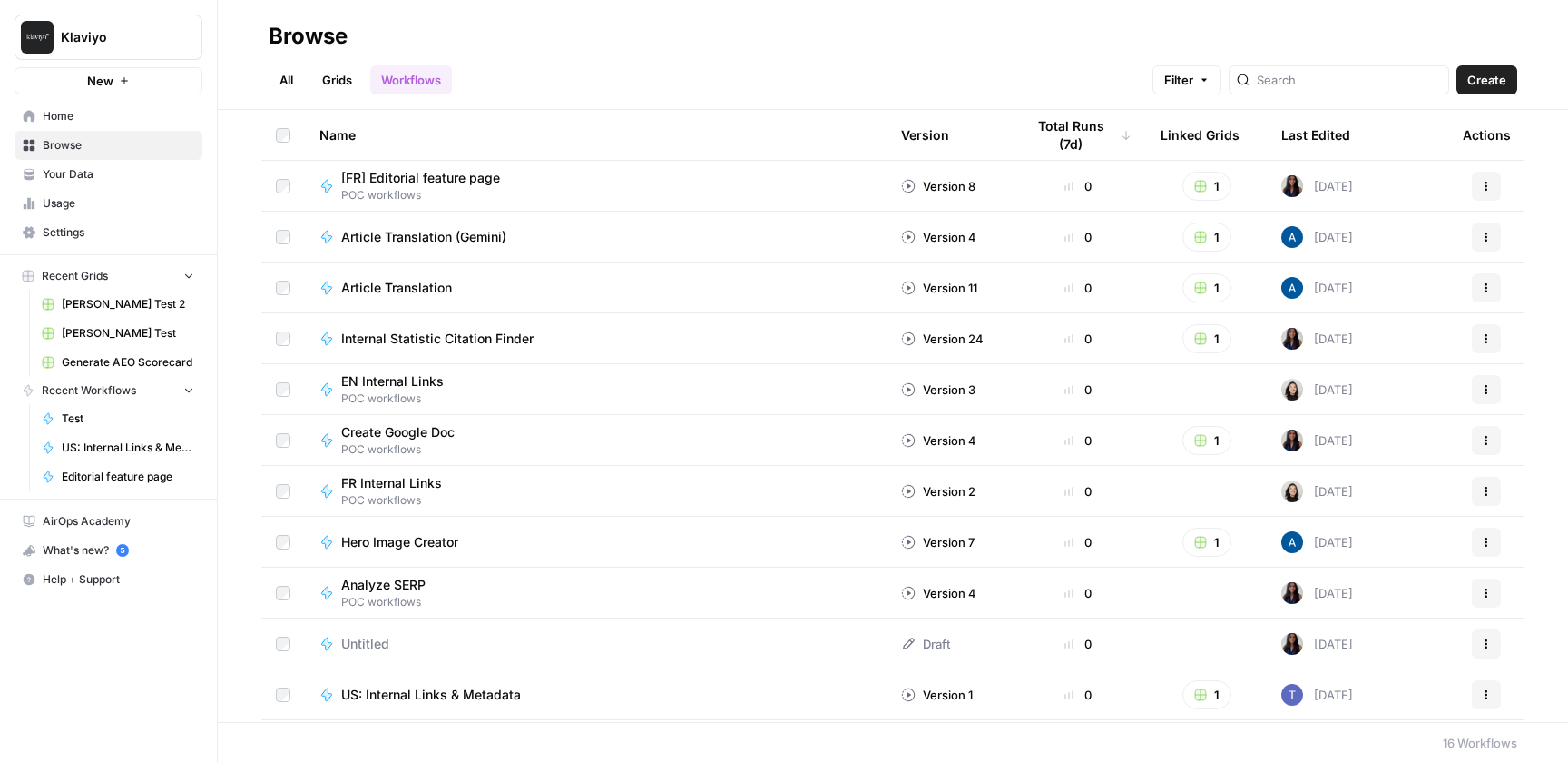
click at [81, 187] on link "Your Data" at bounding box center [109, 174] width 188 height 29
